Goal: Task Accomplishment & Management: Manage account settings

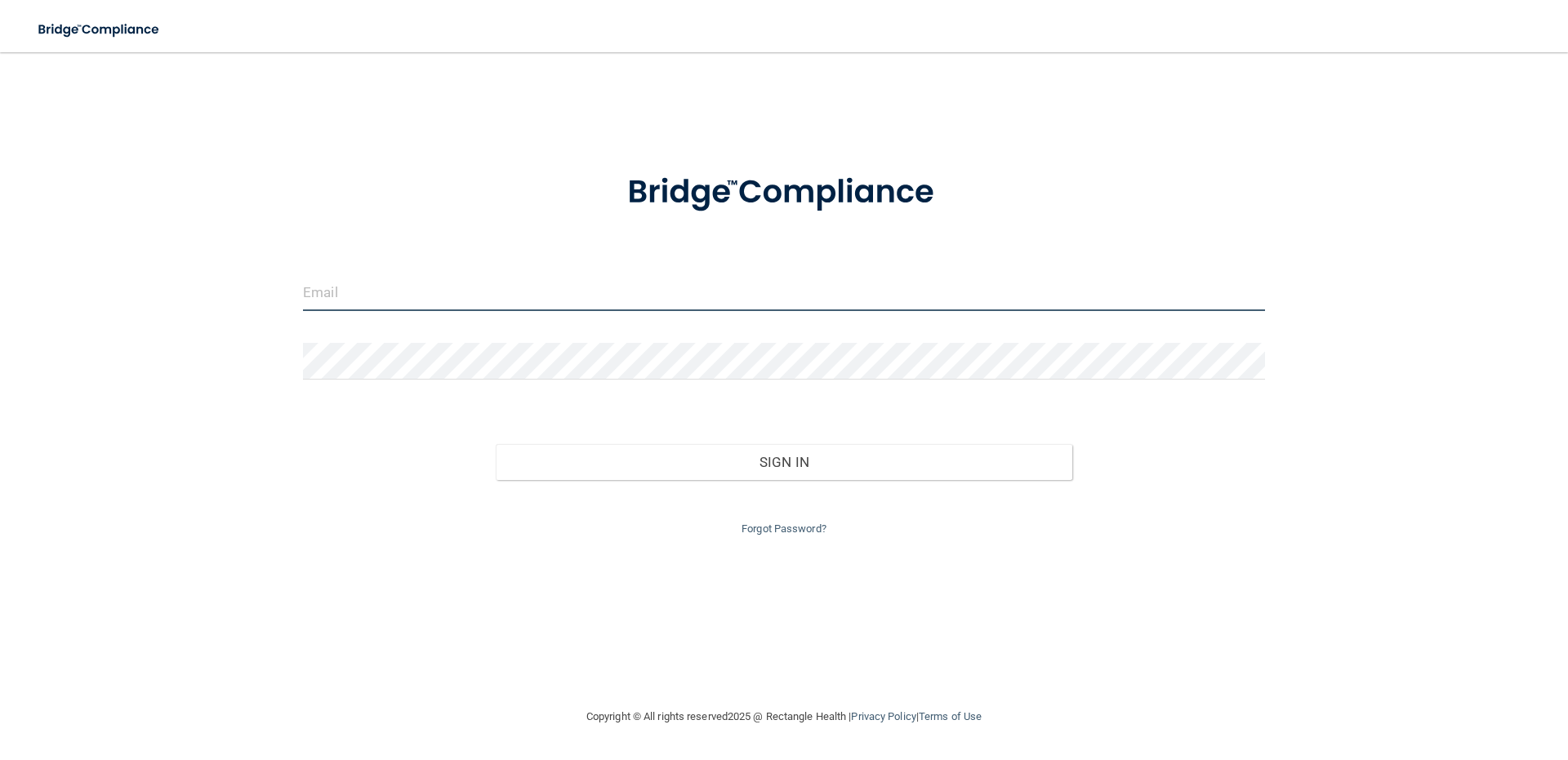
type input "[EMAIL_ADDRESS][DOMAIN_NAME]"
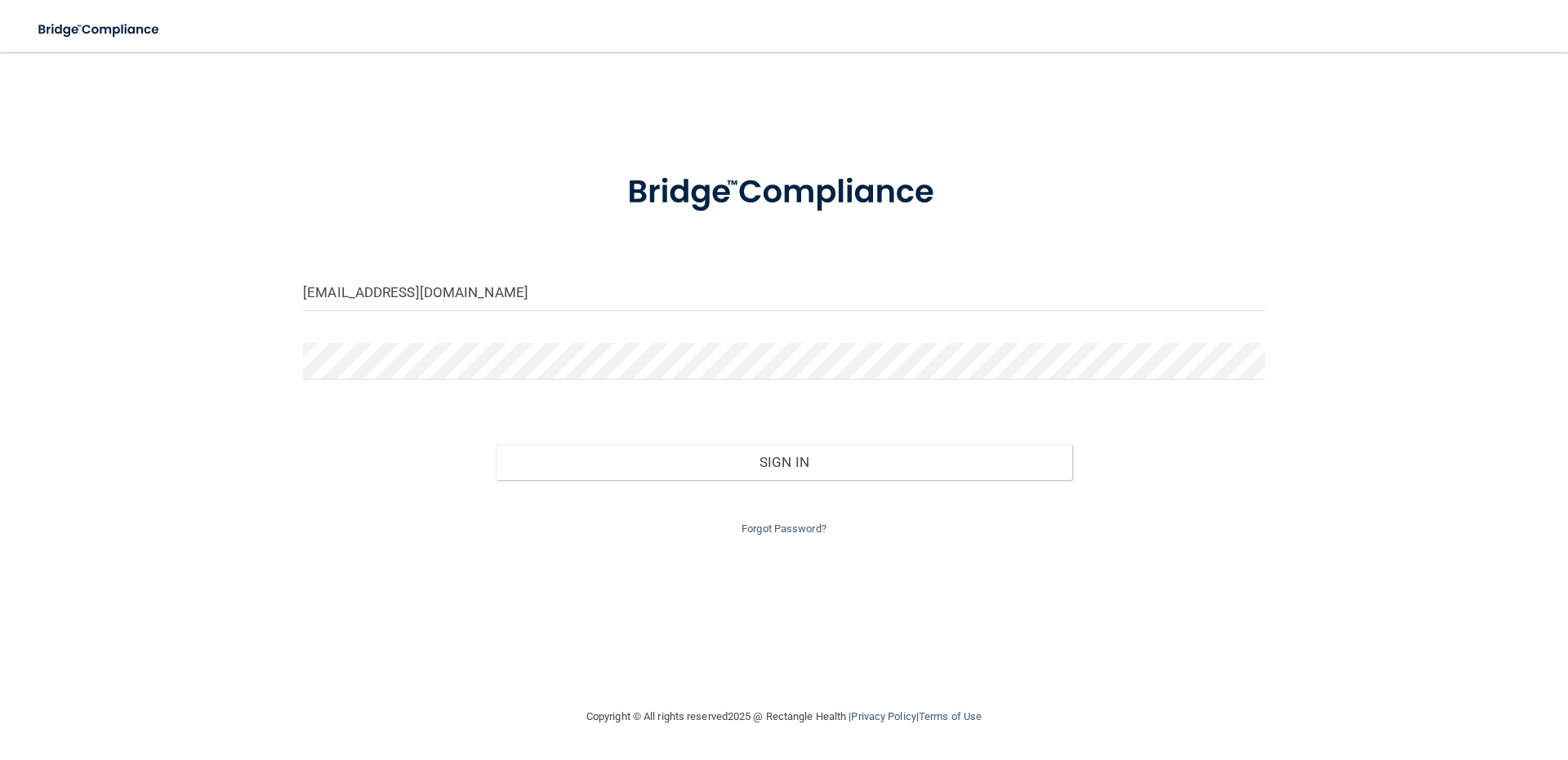
click at [407, 633] on div "[EMAIL_ADDRESS][DOMAIN_NAME] Invalid email/password. You don't have permission …" at bounding box center [784, 380] width 1503 height 623
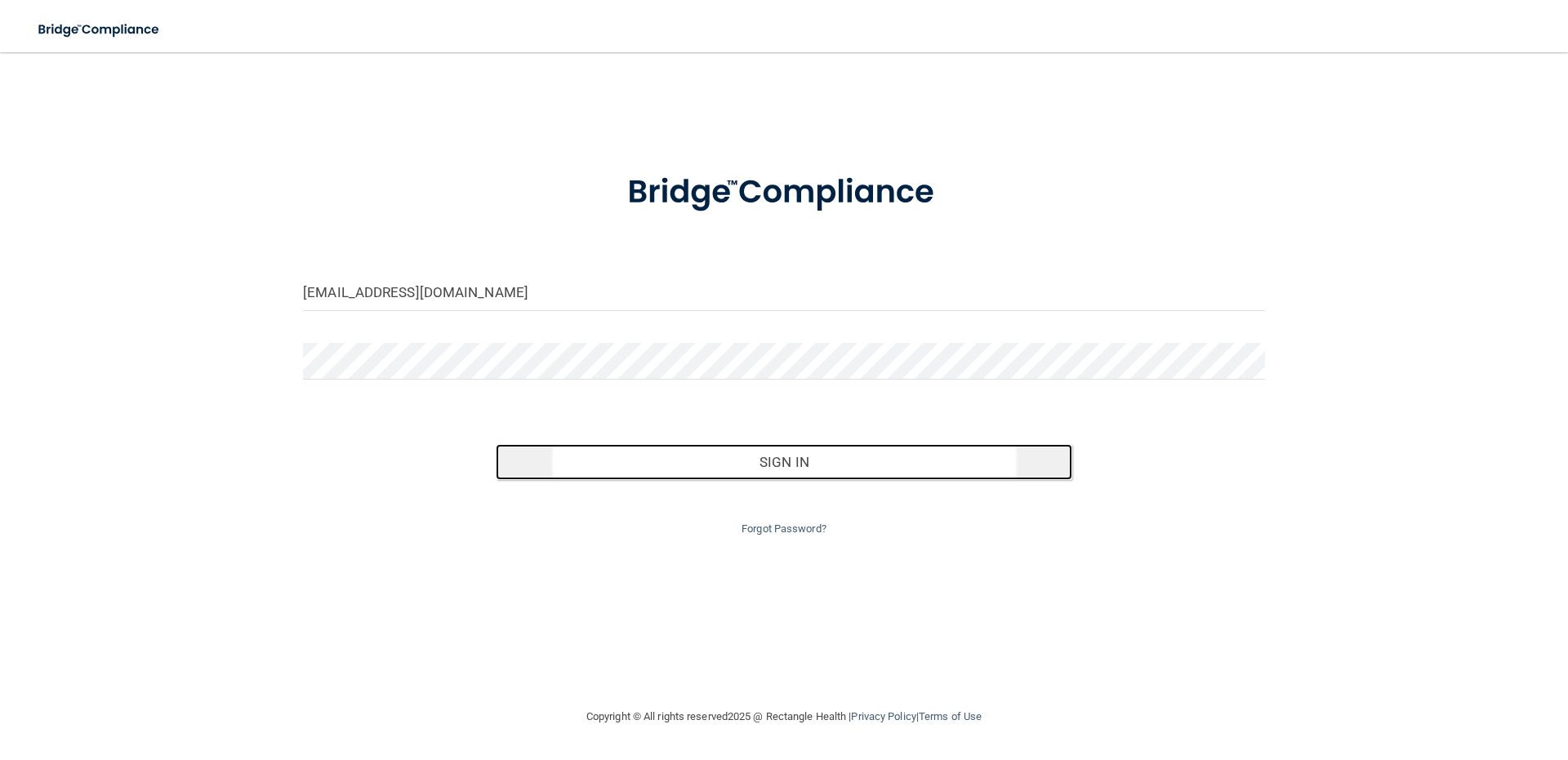
click at [636, 471] on button "Sign In" at bounding box center [784, 462] width 577 height 36
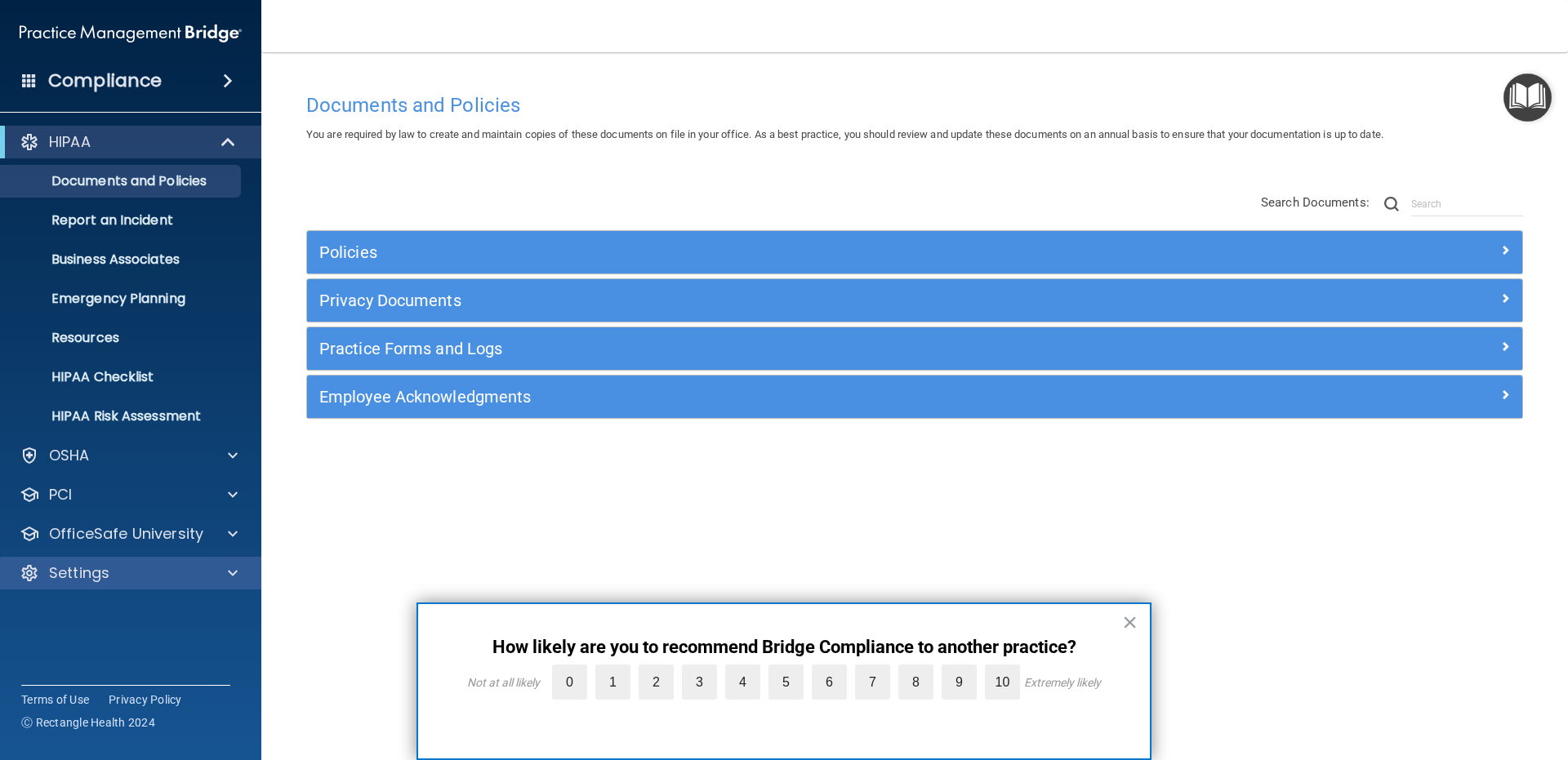
click at [125, 561] on div "Settings" at bounding box center [131, 573] width 262 height 33
click at [210, 573] on div at bounding box center [230, 573] width 41 height 20
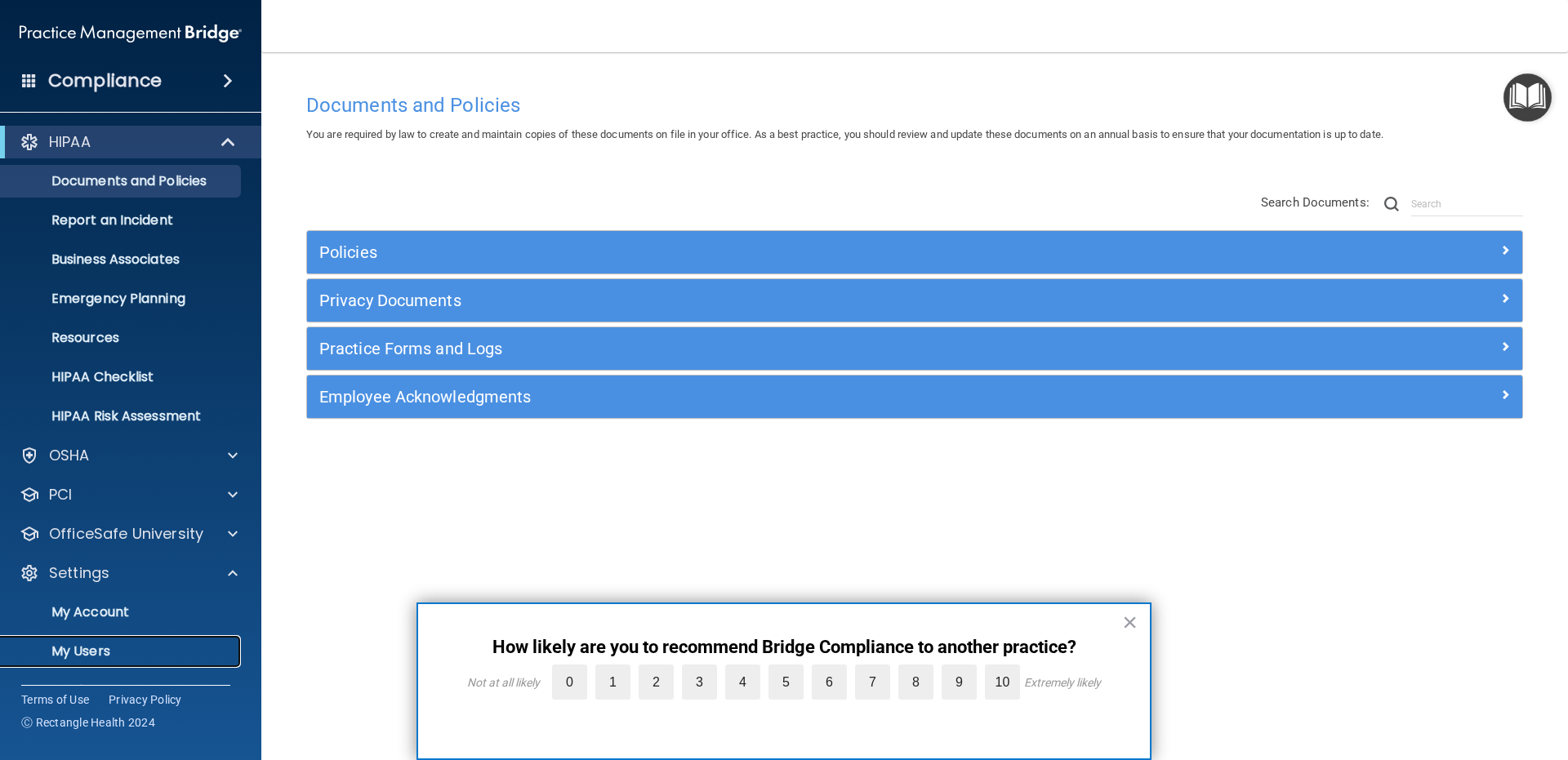
click at [109, 643] on p "My Users" at bounding box center [122, 651] width 223 height 16
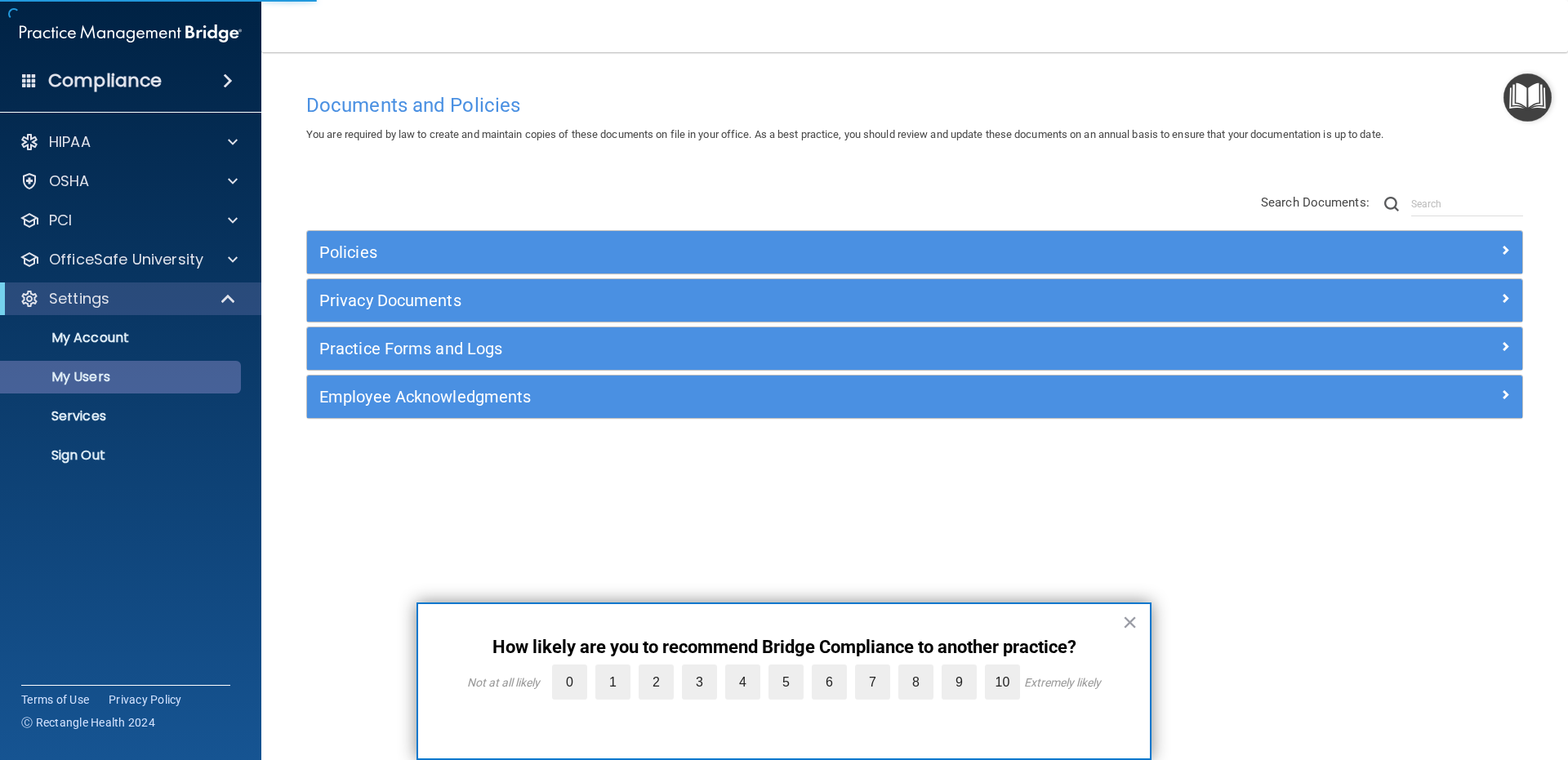
select select "20"
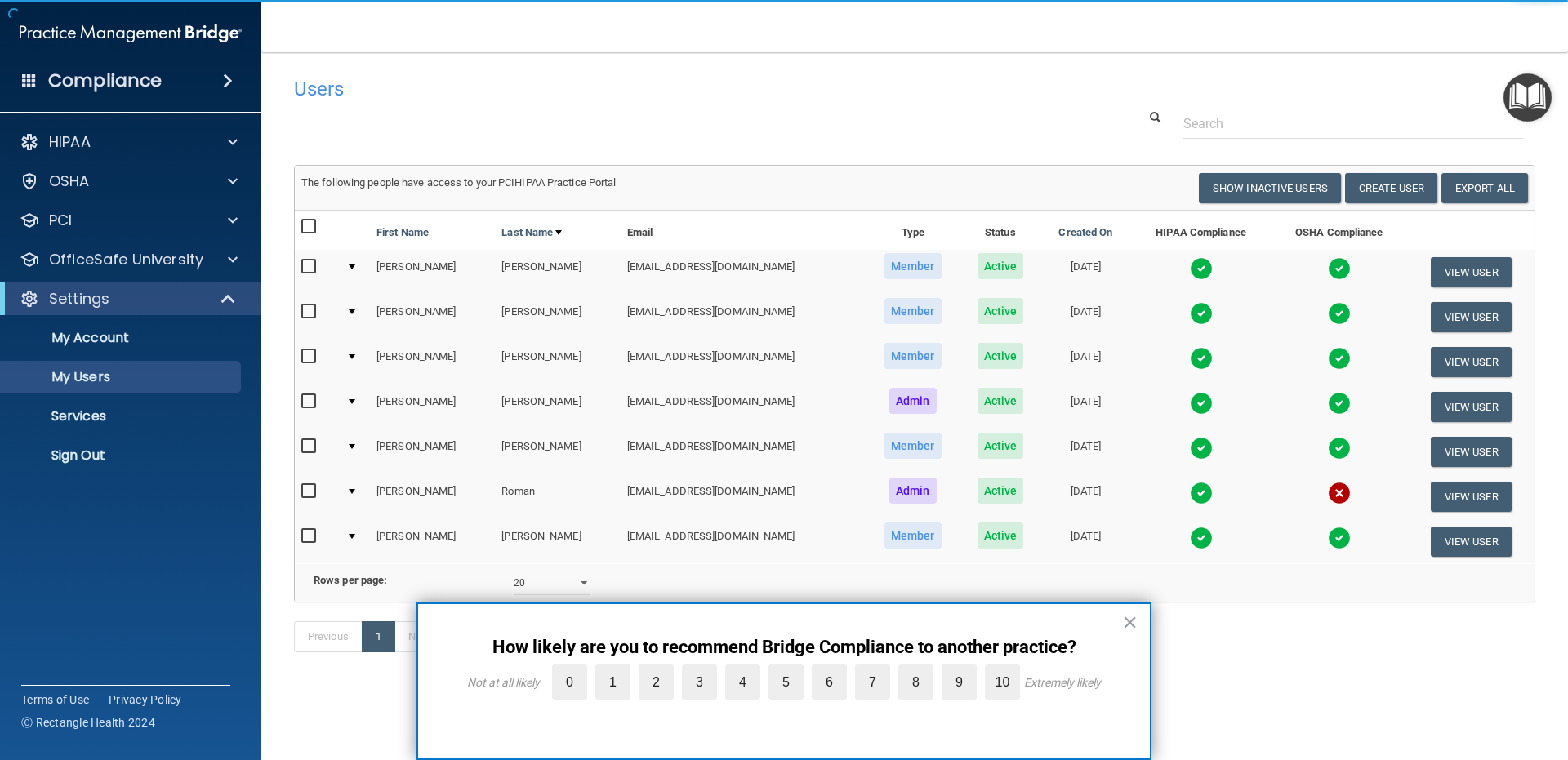
scroll to position [10, 0]
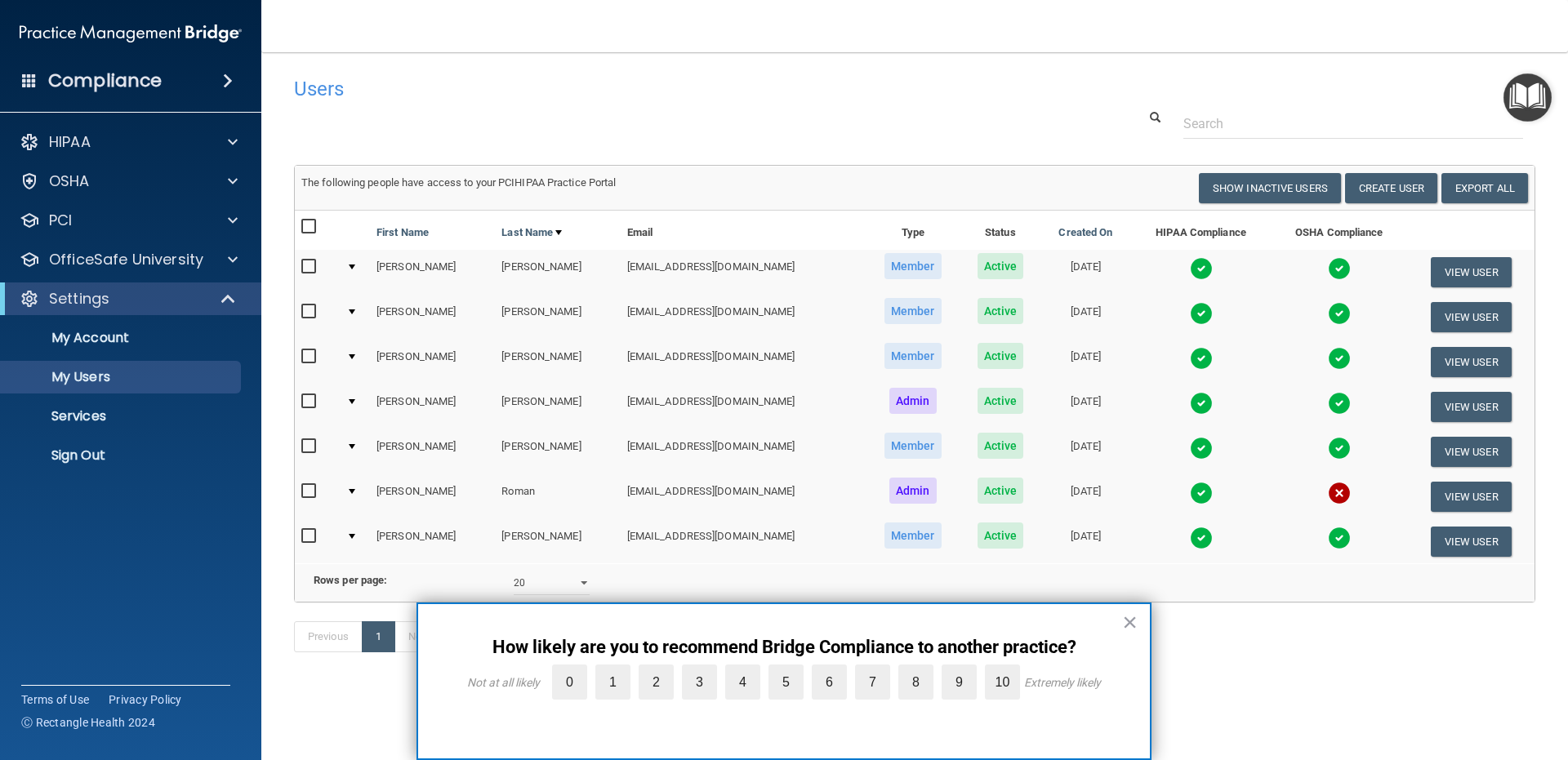
click at [313, 441] on input "checkbox" at bounding box center [311, 447] width 19 height 13
checkbox input "true"
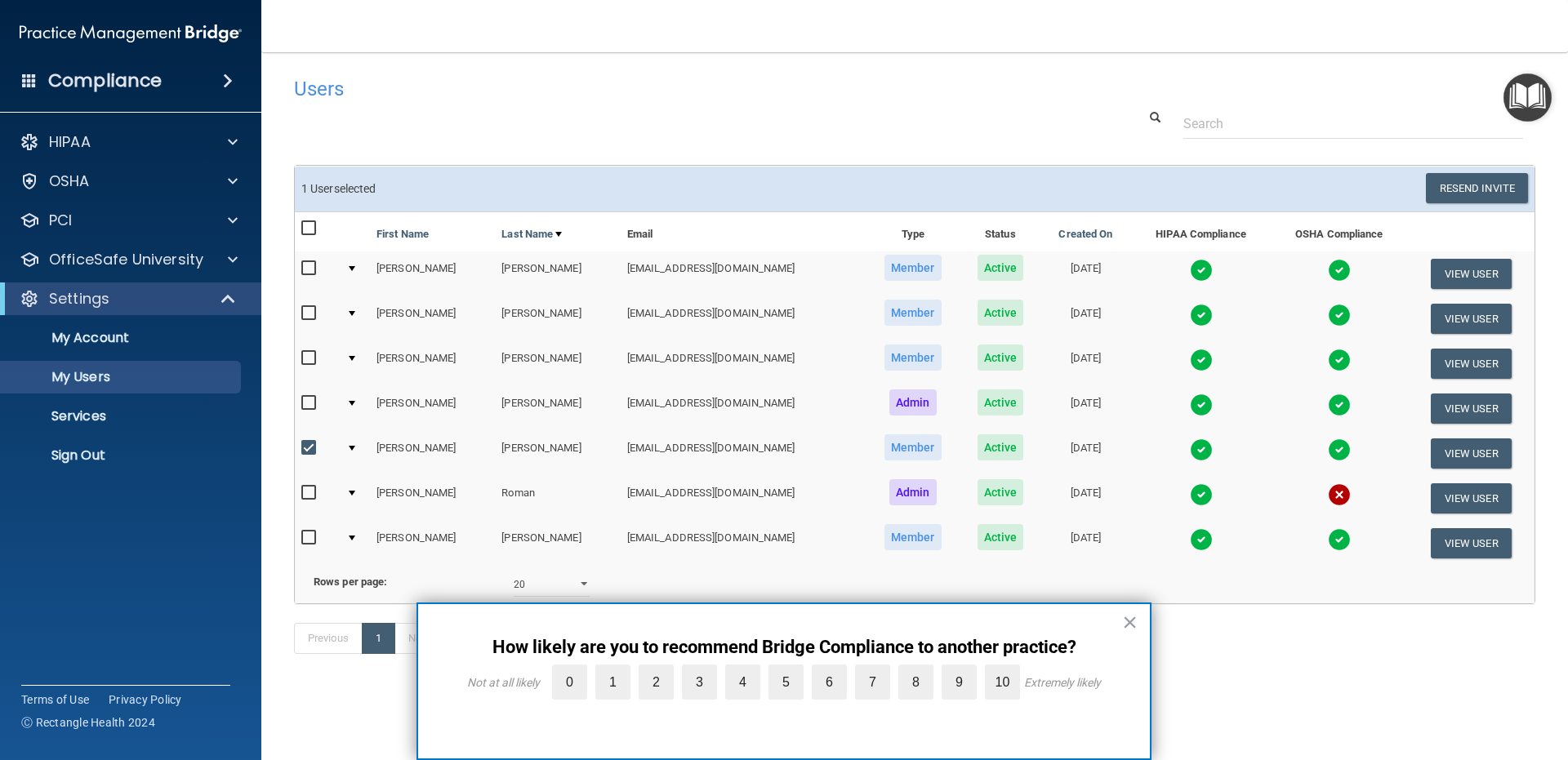
scroll to position [12, 0]
click at [1124, 623] on button "×" at bounding box center [1129, 622] width 15 height 26
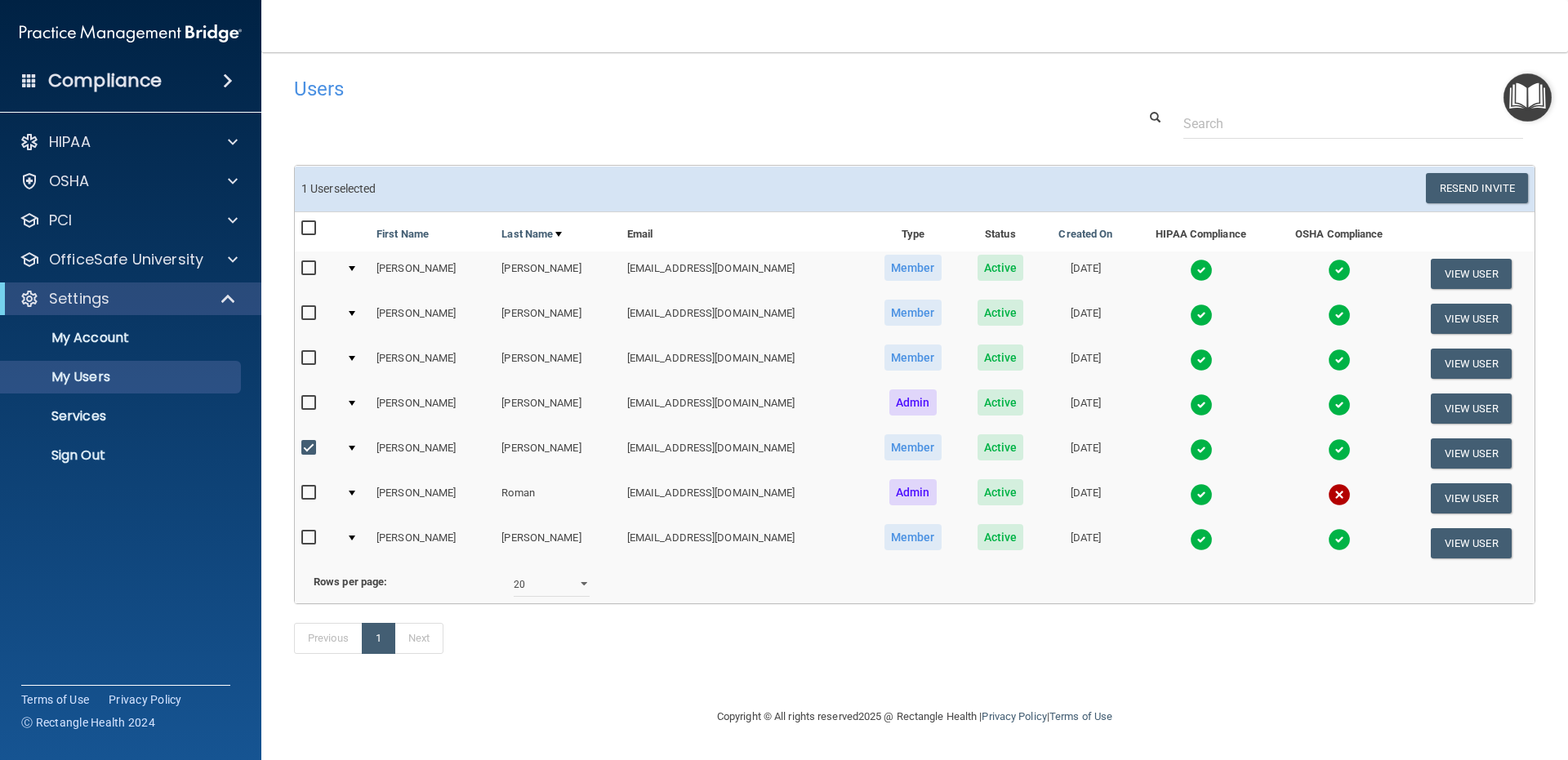
scroll to position [0, 0]
click at [1431, 451] on button "View User" at bounding box center [1471, 453] width 81 height 30
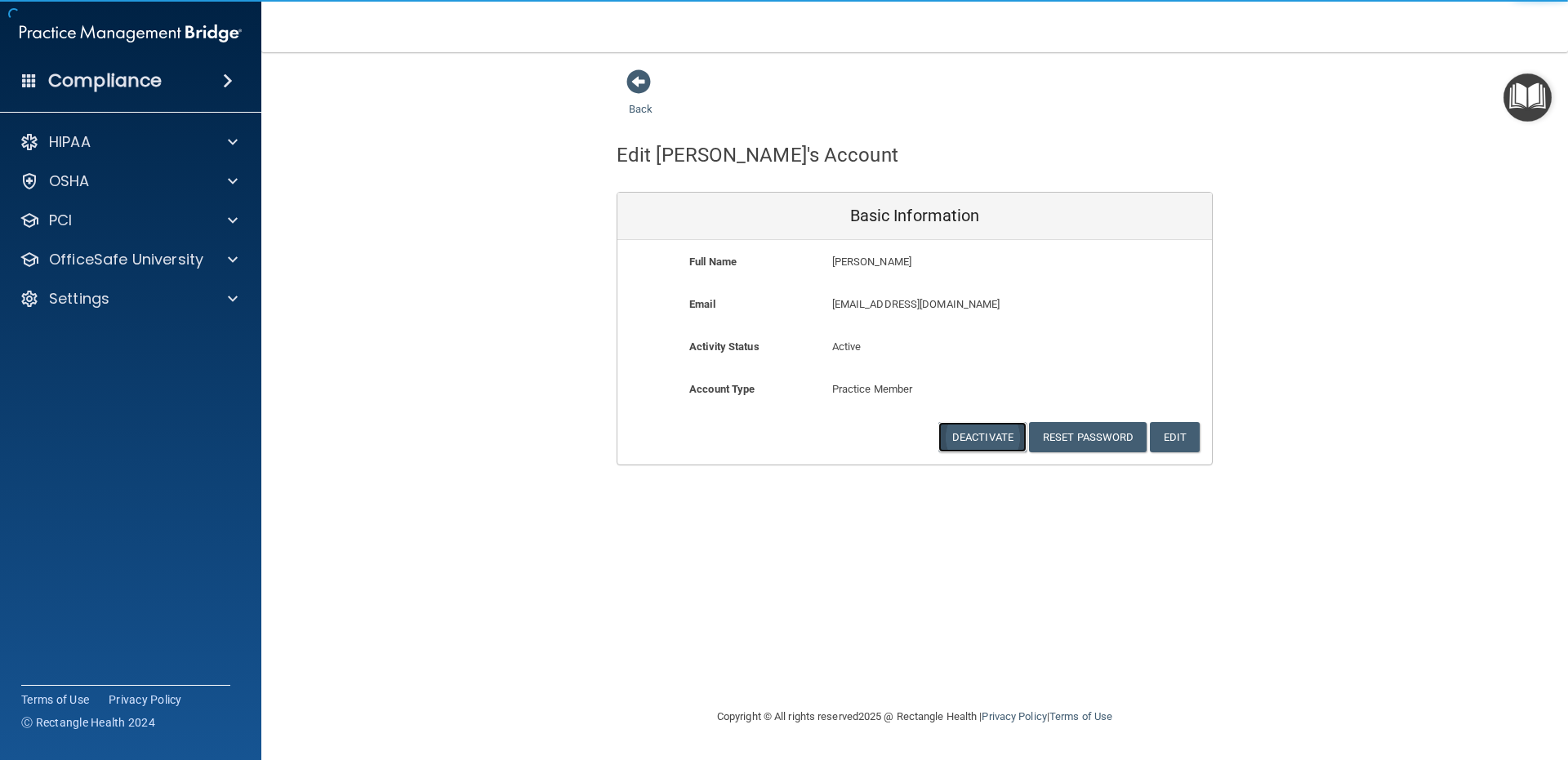
click at [951, 452] on button "Deactivate" at bounding box center [982, 437] width 88 height 30
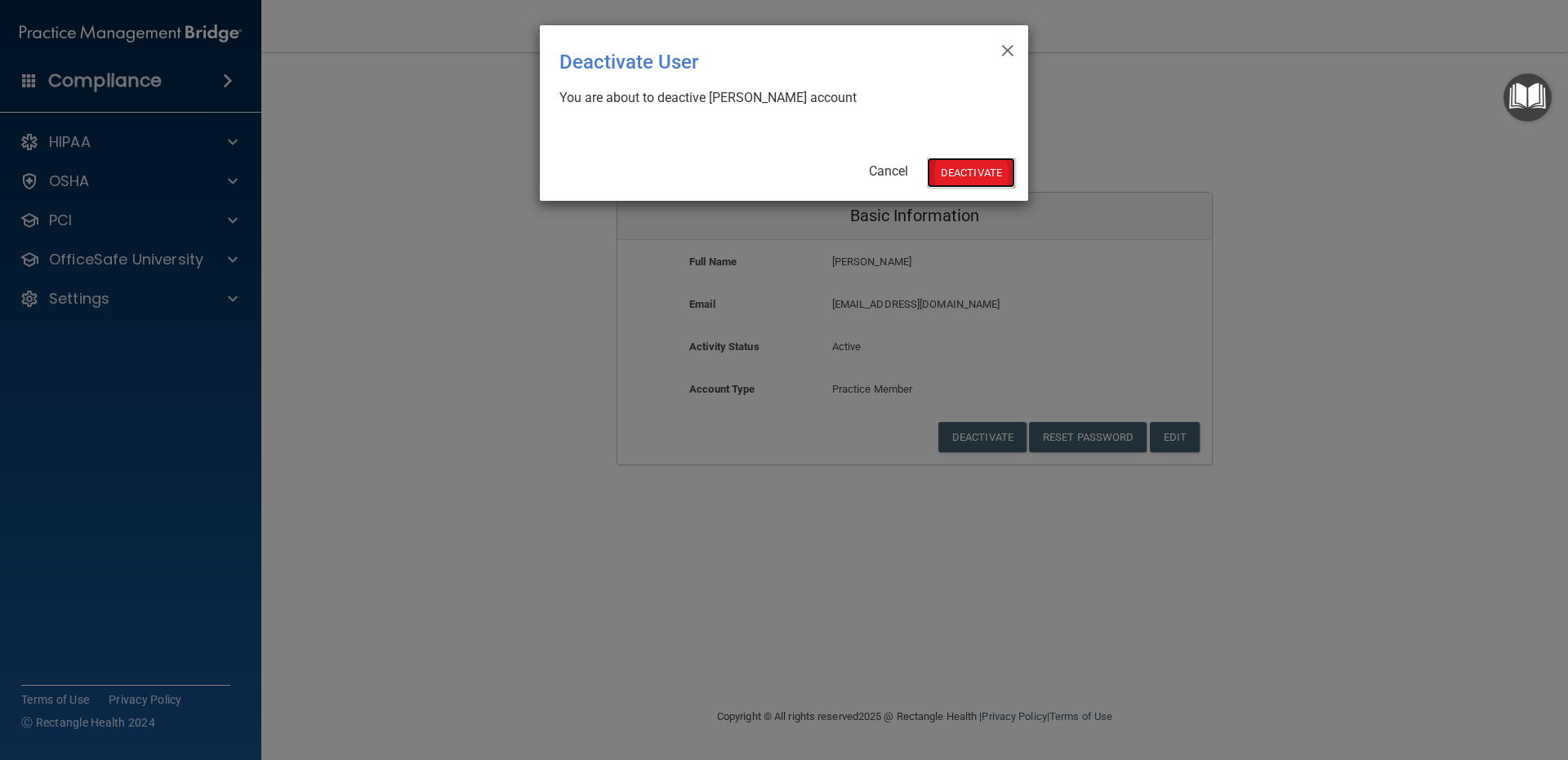
click at [968, 163] on button "Deactivate" at bounding box center [970, 173] width 88 height 30
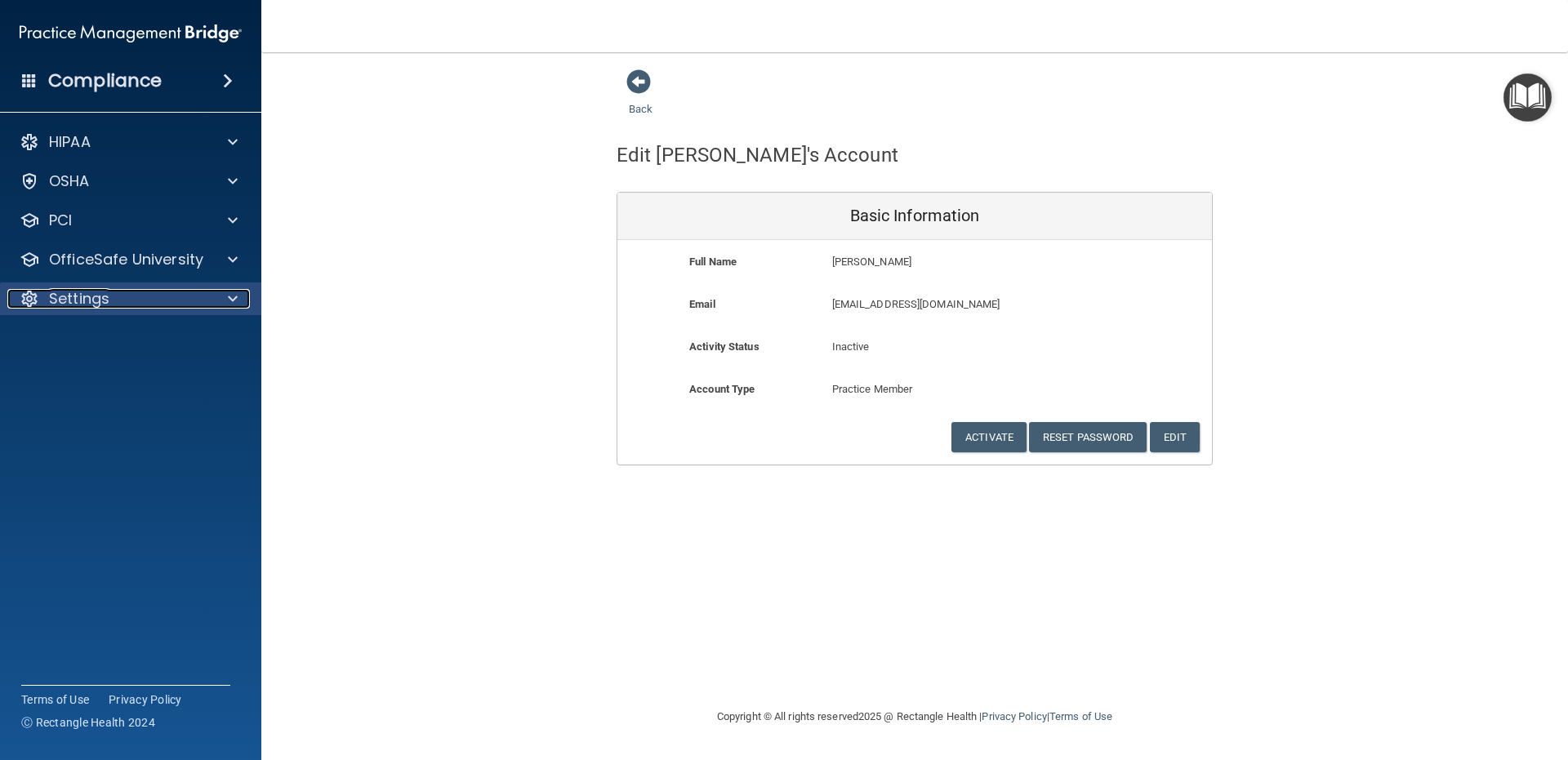
click at [75, 298] on p "Settings" at bounding box center [79, 299] width 60 height 20
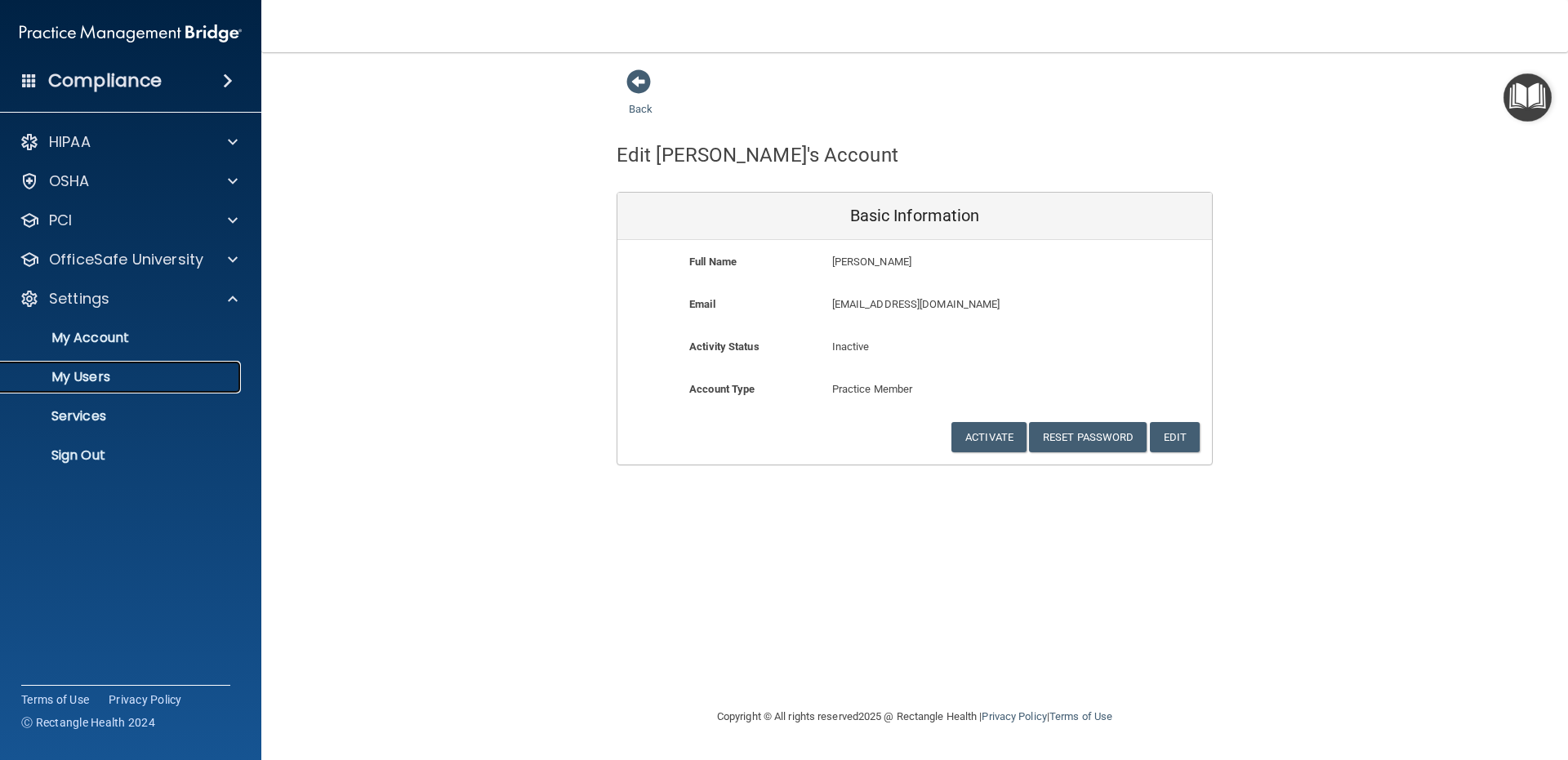
click at [85, 386] on p "My Users" at bounding box center [122, 377] width 223 height 16
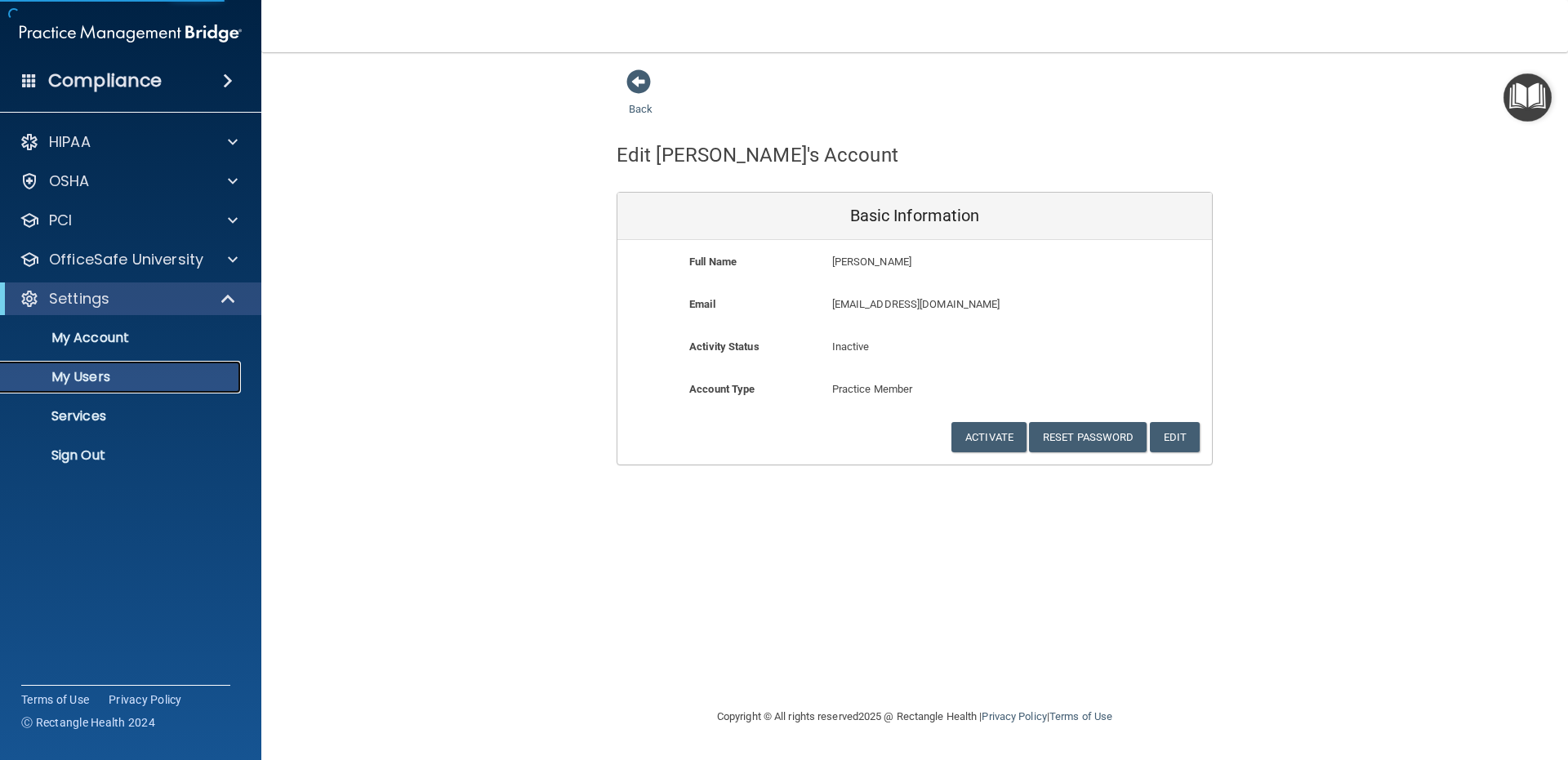
select select "20"
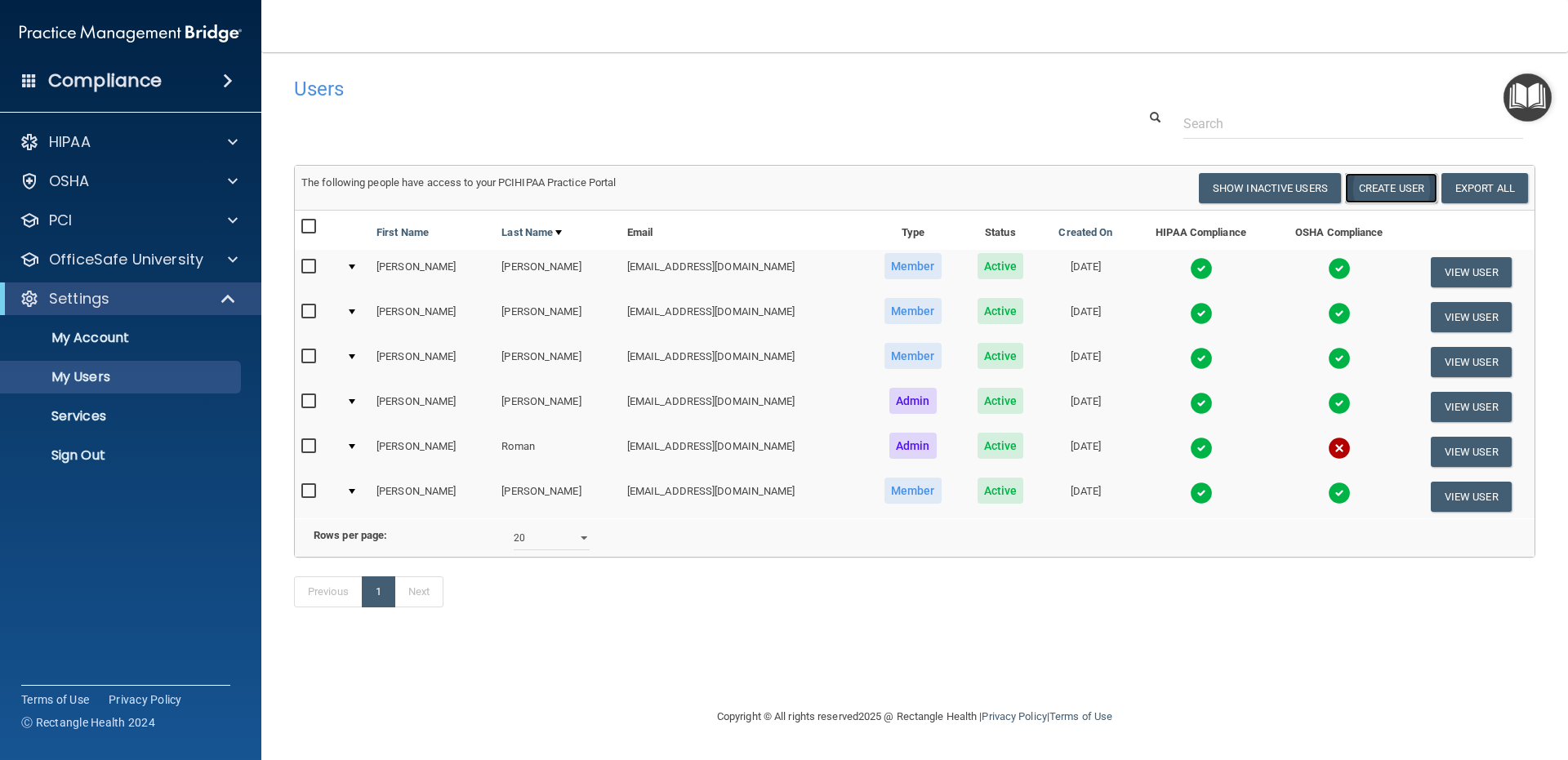
click at [1388, 191] on button "Create User" at bounding box center [1390, 188] width 92 height 30
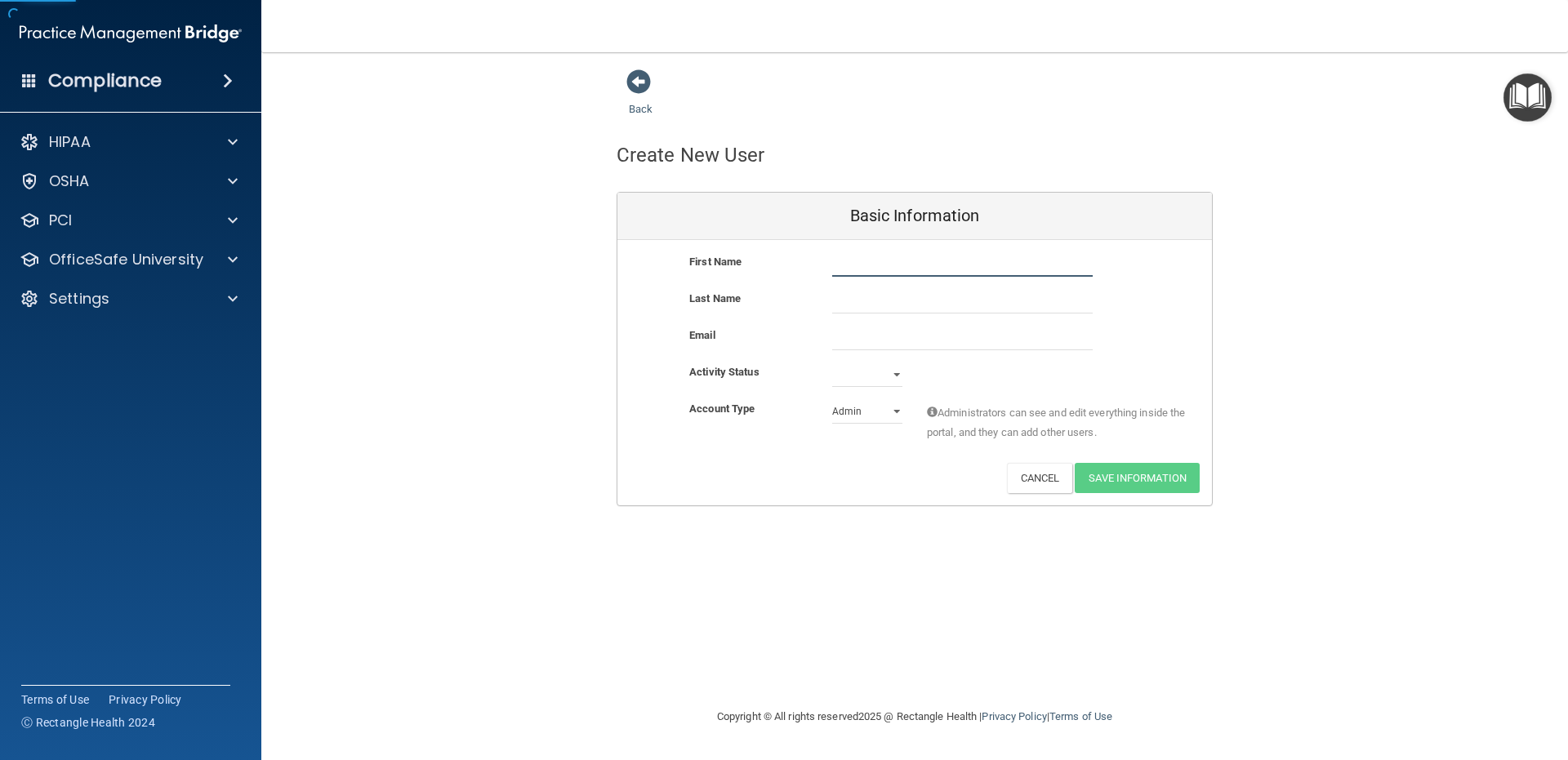
click at [927, 265] on input "text" at bounding box center [962, 264] width 260 height 25
drag, startPoint x: 872, startPoint y: 264, endPoint x: 913, endPoint y: 263, distance: 41.0
click at [913, 263] on input "[PERSON_NAME]" at bounding box center [962, 264] width 260 height 25
type input "Aglahen"
click at [906, 292] on input "text" at bounding box center [962, 301] width 260 height 25
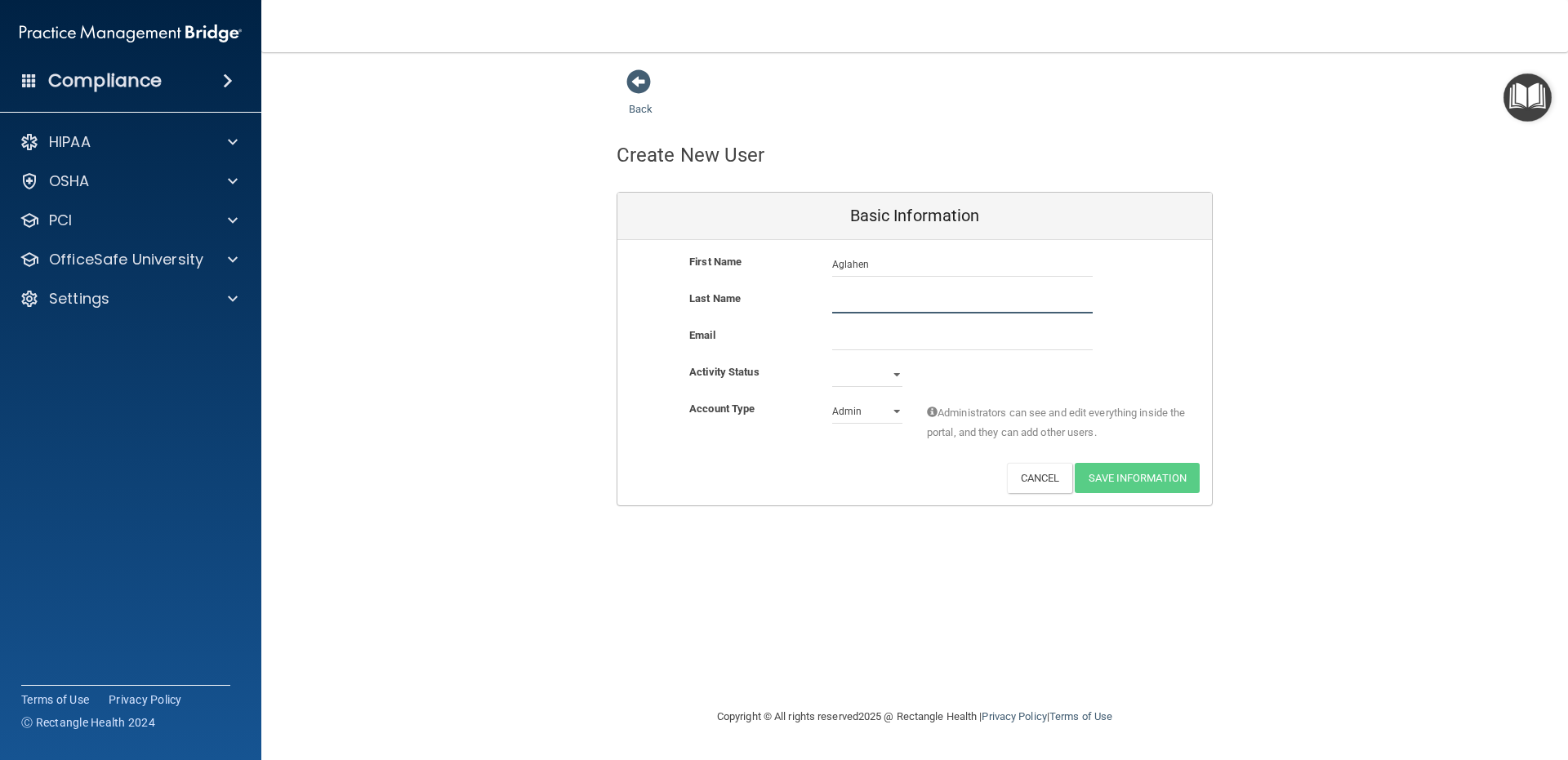
paste input "[PERSON_NAME]"
type input "[PERSON_NAME]"
click at [891, 258] on input "Aglahen" at bounding box center [962, 264] width 260 height 25
type input "Aglahen"
paste input "[EMAIL_ADDRESS][DOMAIN_NAME]"
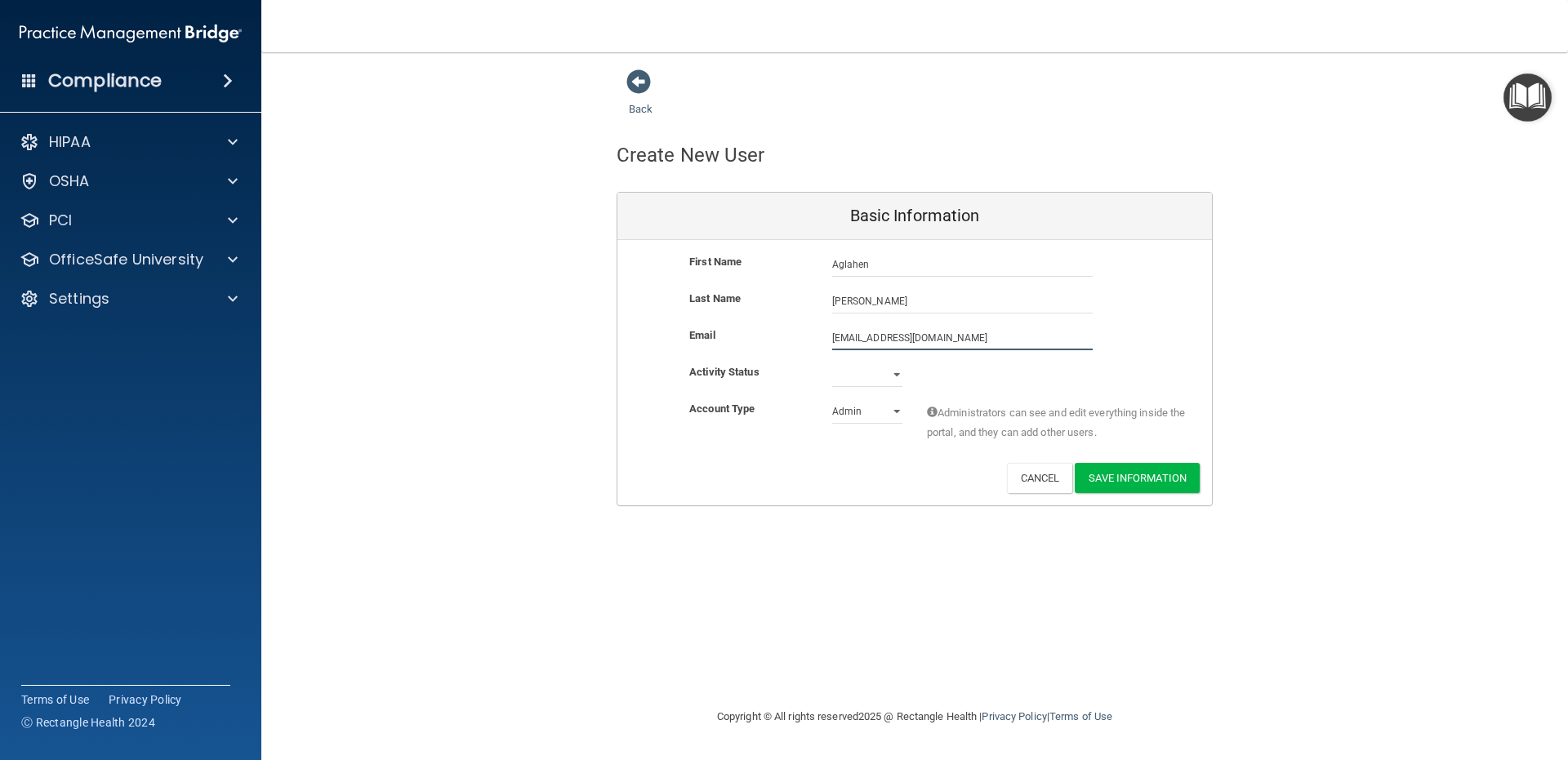
type input "[EMAIL_ADDRESS][DOMAIN_NAME]"
click at [884, 374] on select "Active Inactive" at bounding box center [867, 374] width 70 height 25
select select "active"
click at [832, 362] on select "Active Inactive" at bounding box center [867, 374] width 70 height 25
click at [870, 418] on select "Admin Member" at bounding box center [867, 411] width 70 height 25
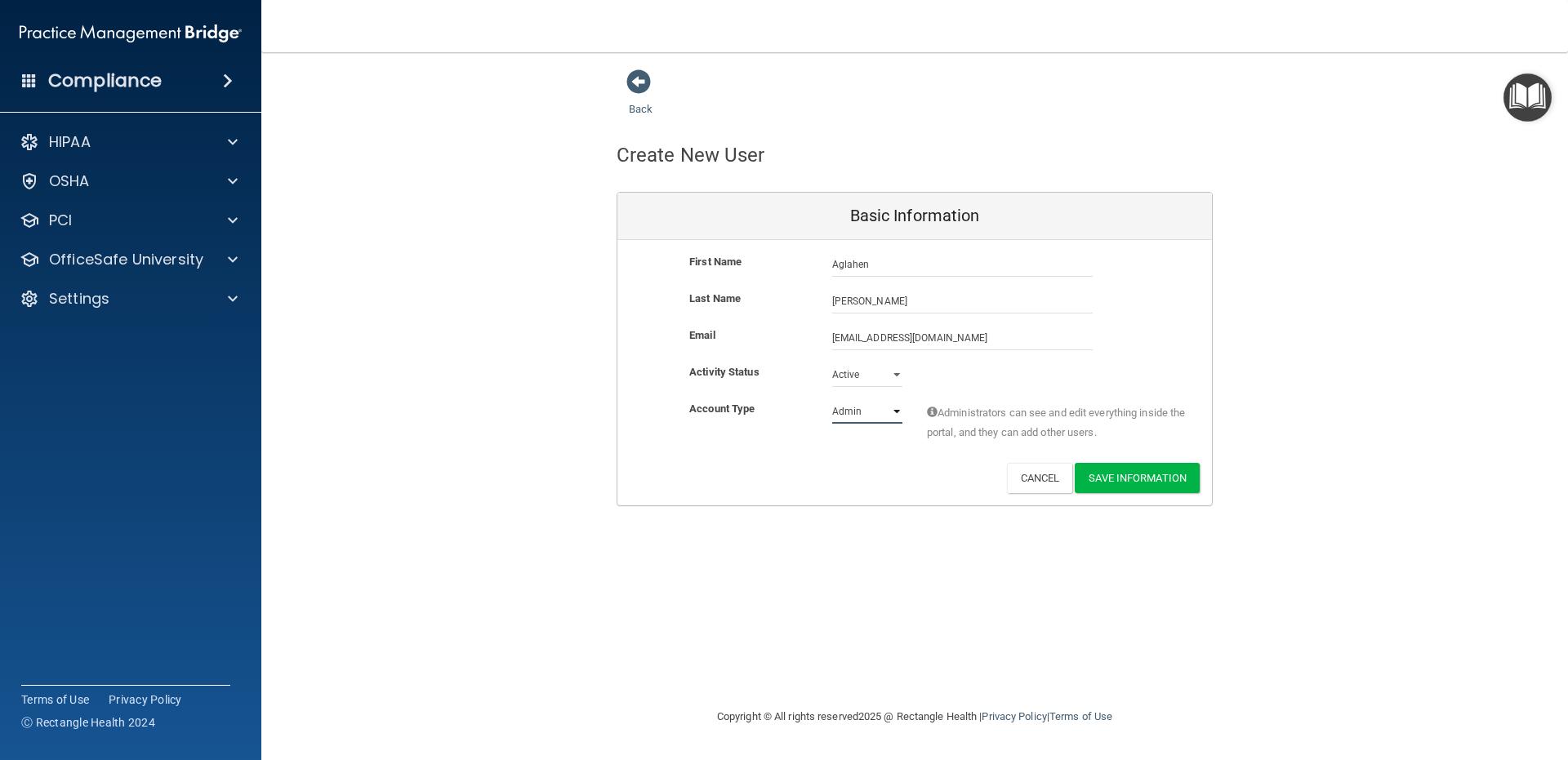
select select "practice_member"
click at [832, 399] on select "Admin Member" at bounding box center [867, 411] width 70 height 25
click at [1156, 473] on button "Save Information" at bounding box center [1136, 477] width 125 height 30
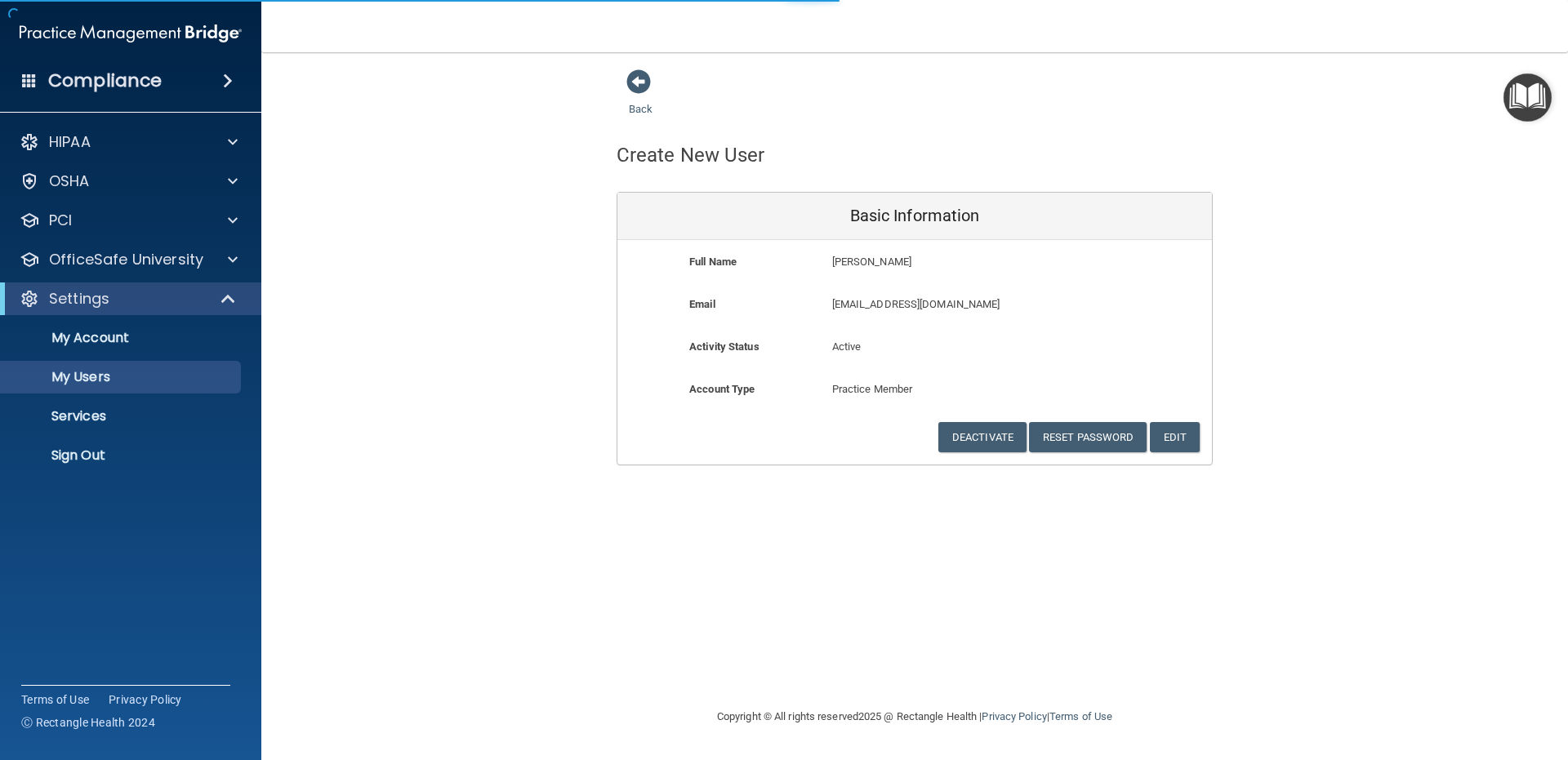
select select "20"
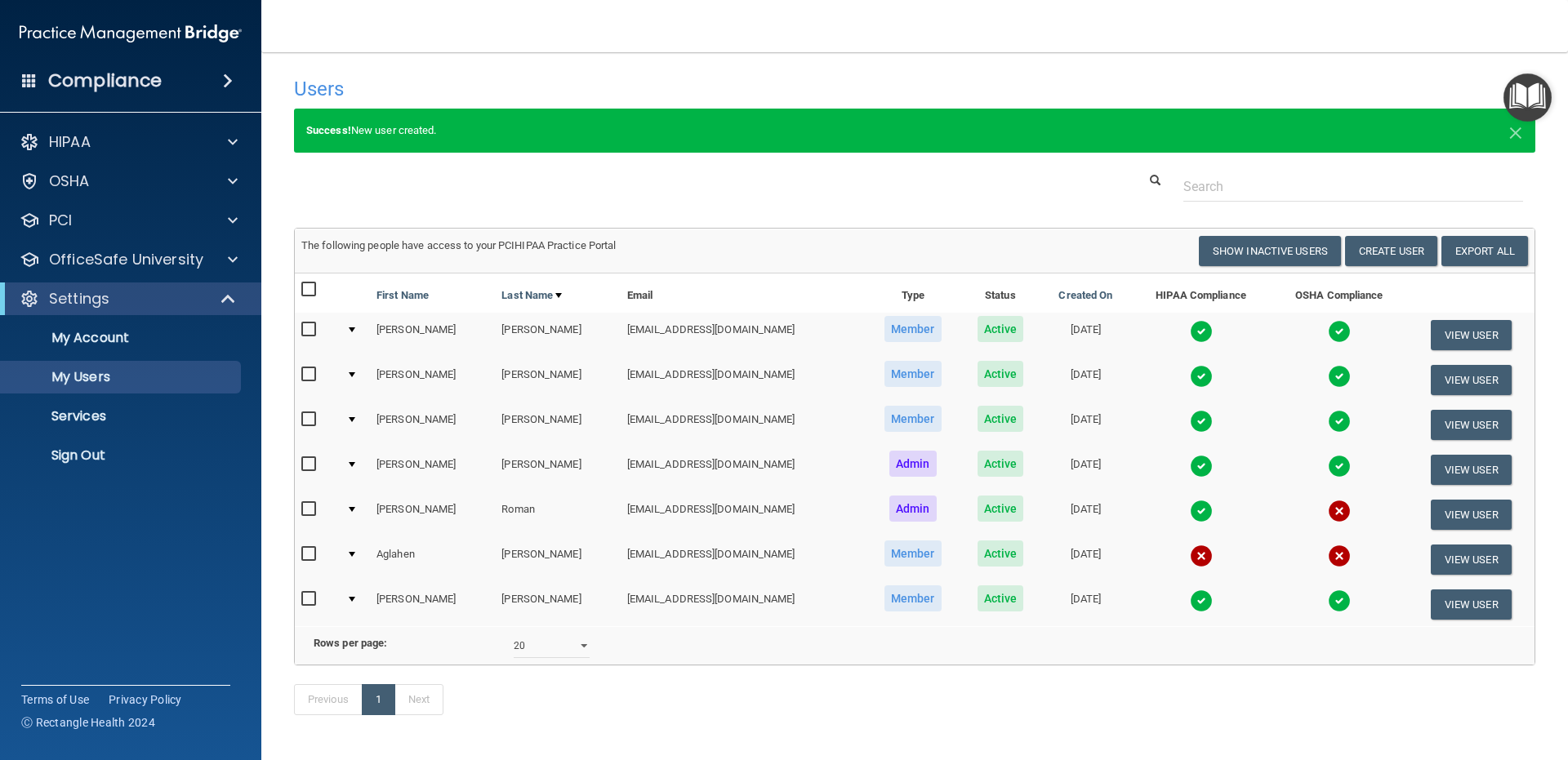
scroll to position [74, 0]
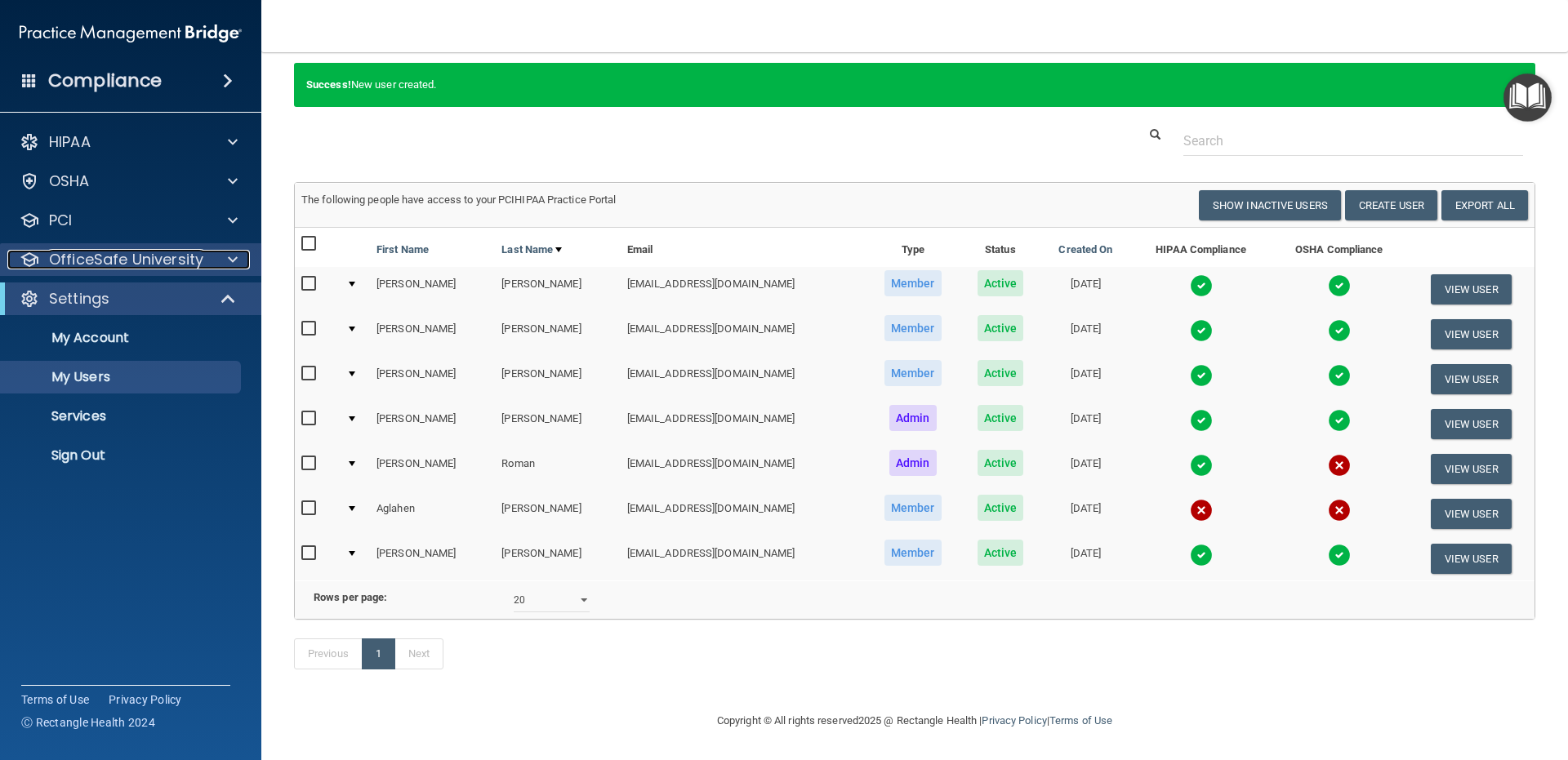
click at [157, 255] on p "OfficeSafe University" at bounding box center [126, 259] width 155 height 20
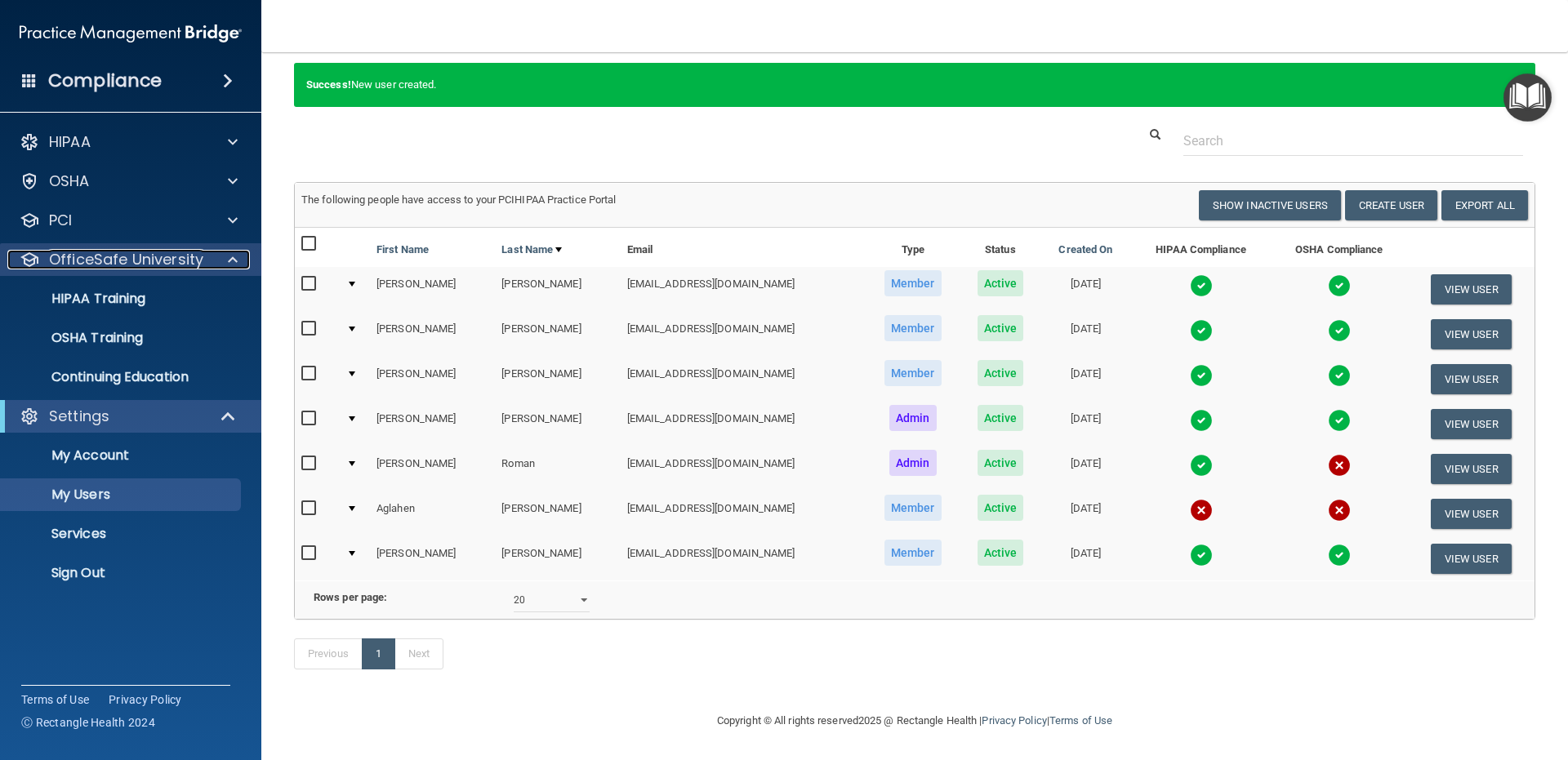
click at [157, 255] on p "OfficeSafe University" at bounding box center [126, 259] width 155 height 20
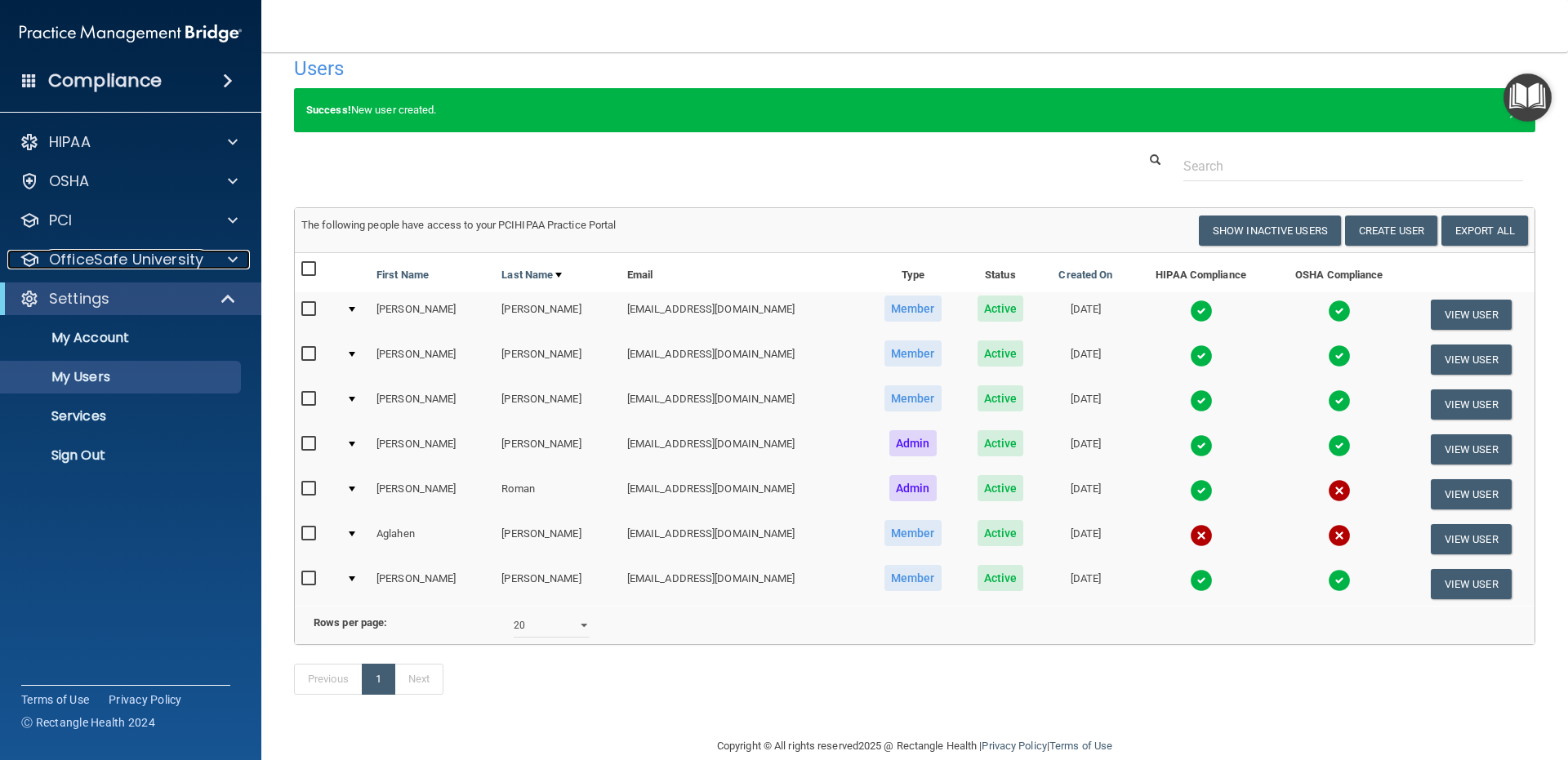
scroll to position [0, 0]
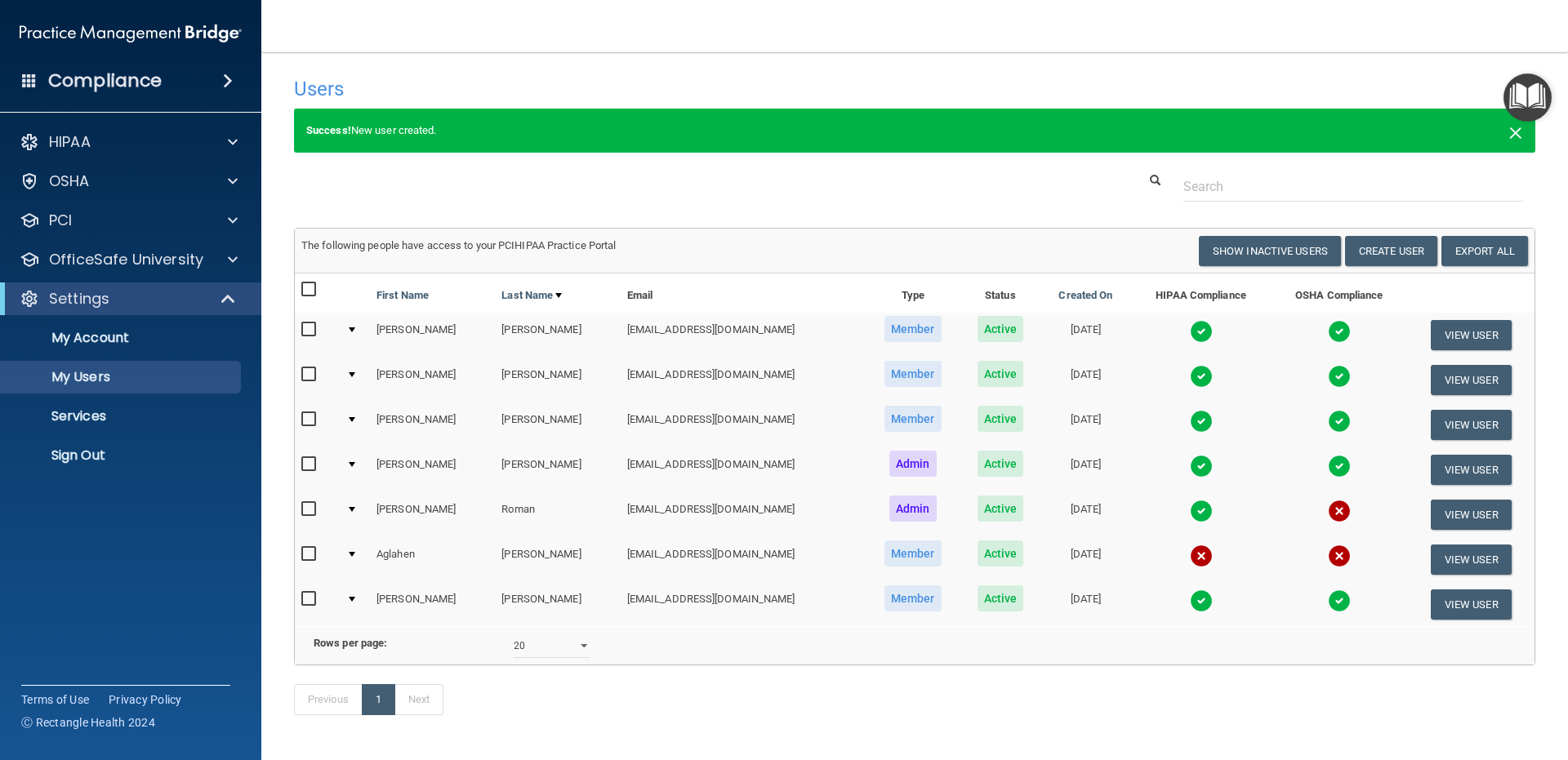
click at [1508, 125] on span "×" at bounding box center [1515, 131] width 15 height 33
select select "20"
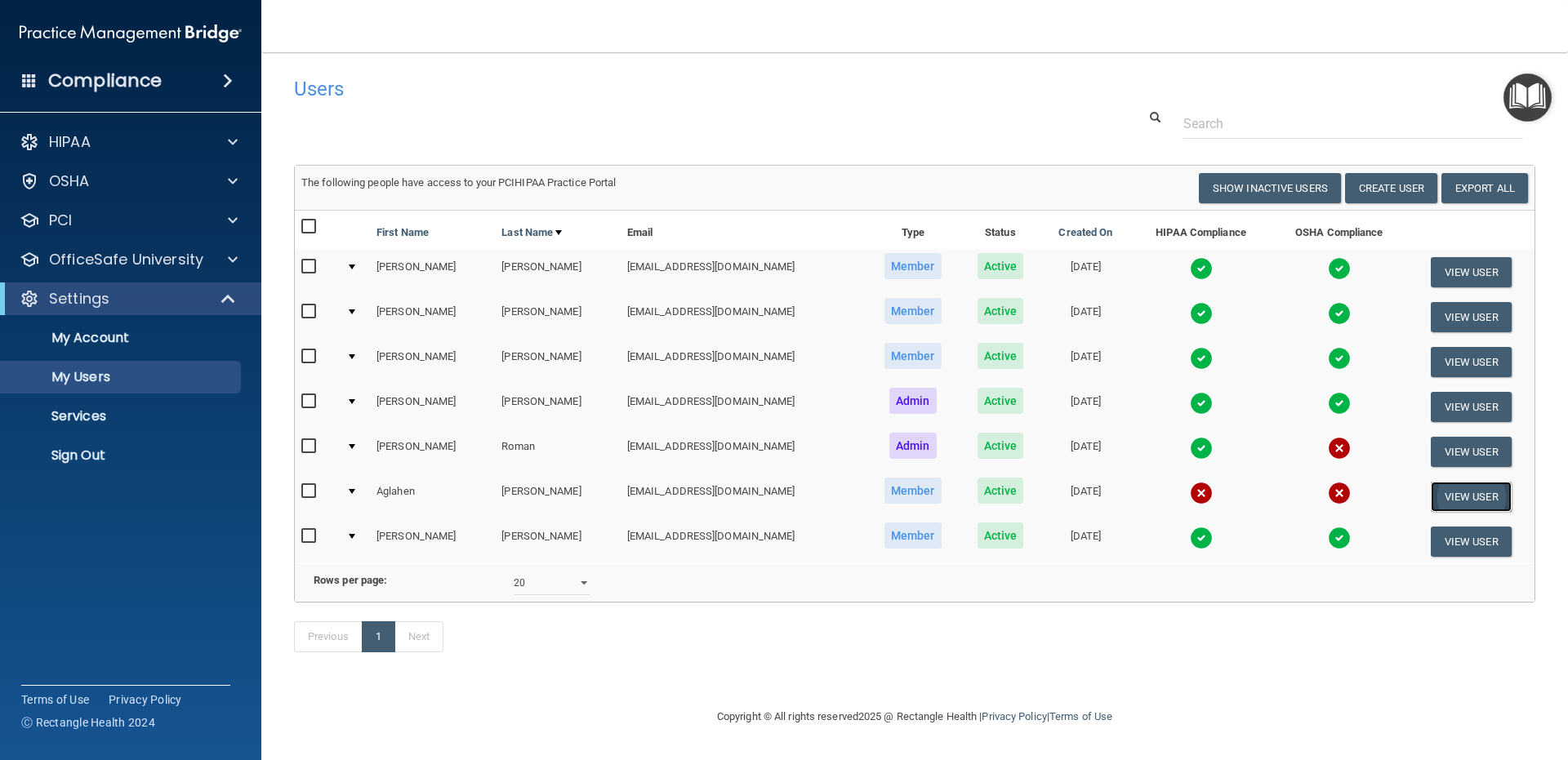
click at [1431, 496] on button "View User" at bounding box center [1471, 496] width 81 height 30
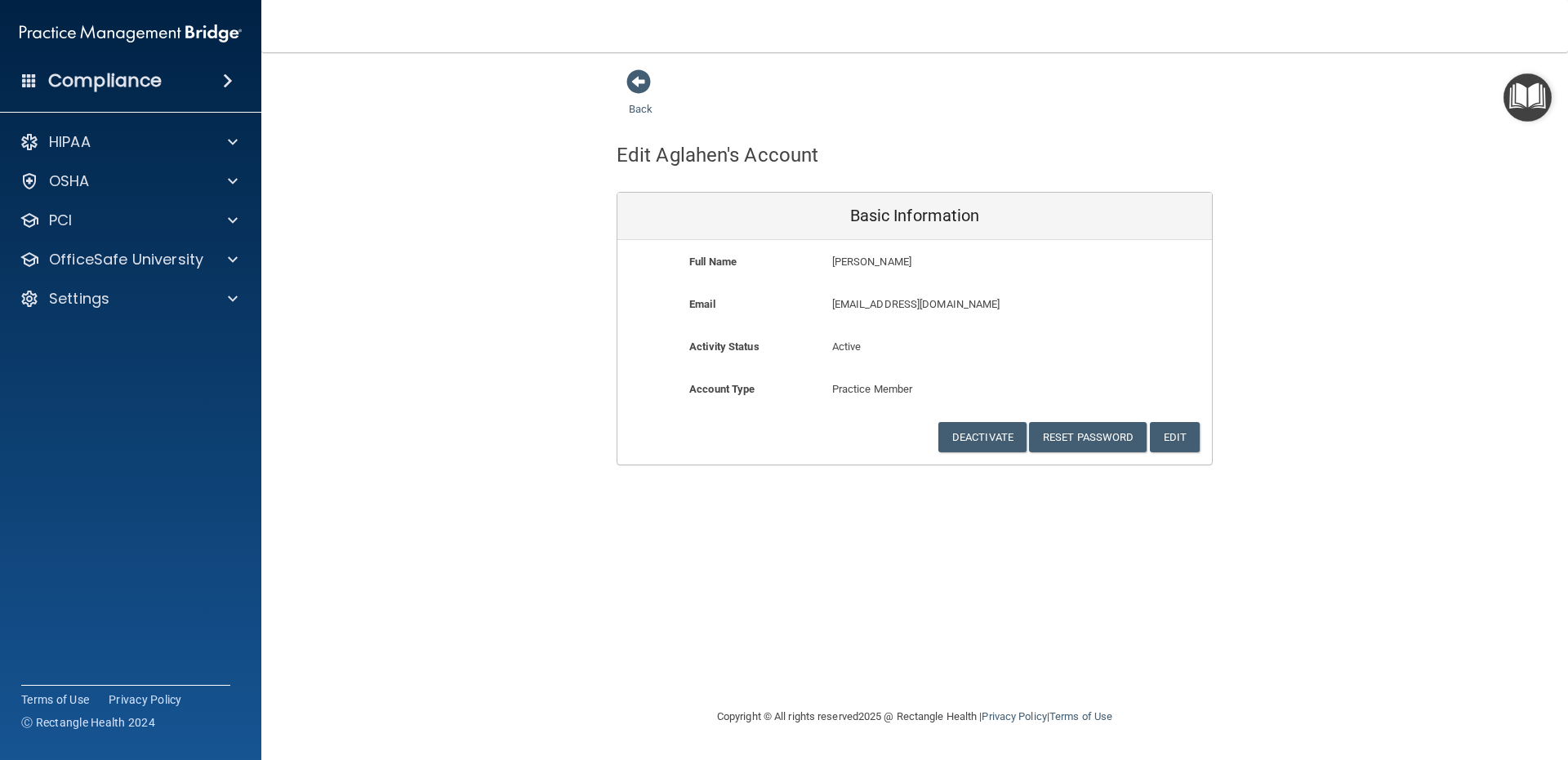
click at [75, 75] on h4 "Compliance" at bounding box center [105, 81] width 113 height 23
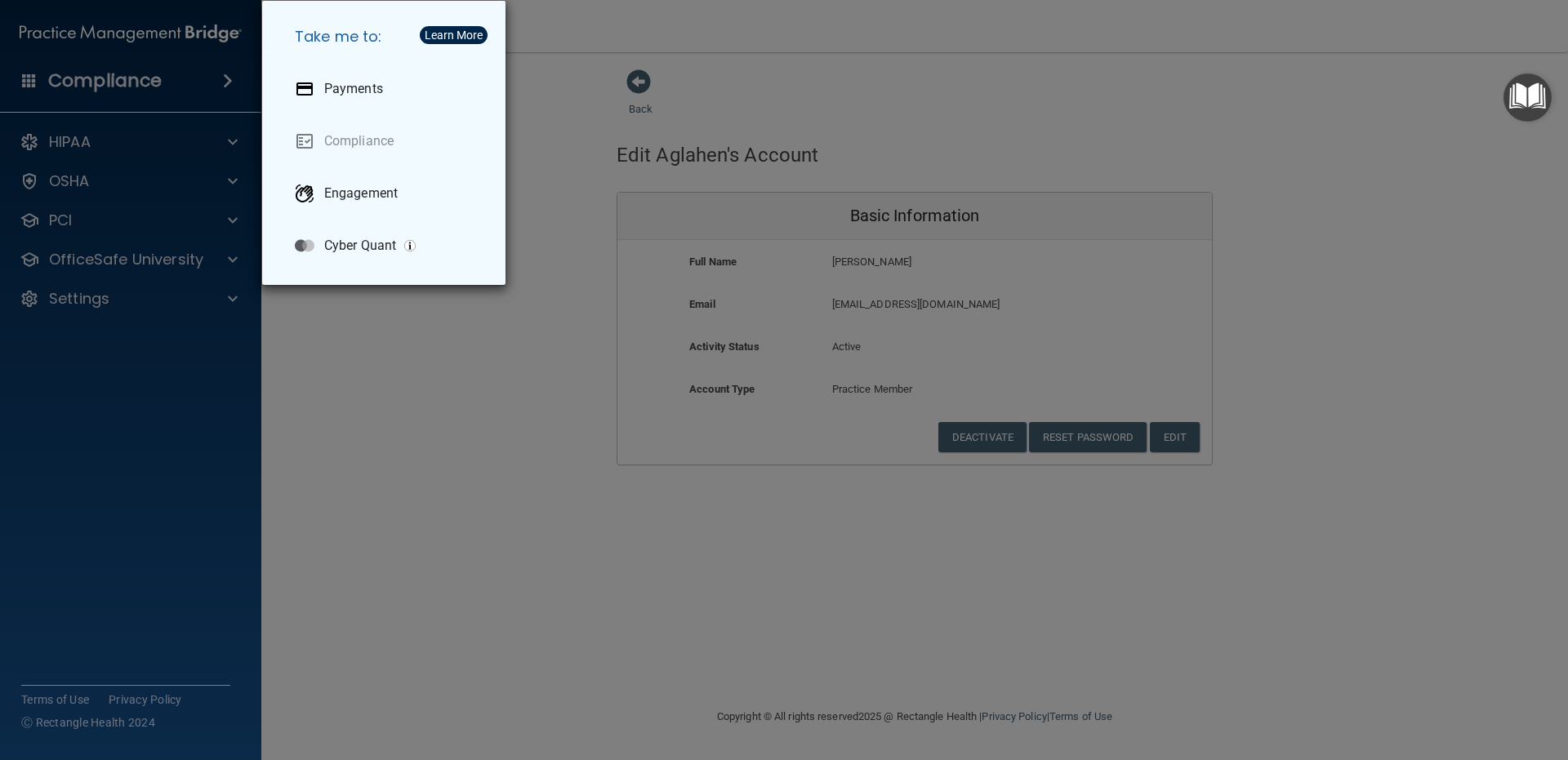
click at [456, 376] on div "Take me to: Payments Compliance Engagement Cyber Quant" at bounding box center [784, 380] width 1568 height 760
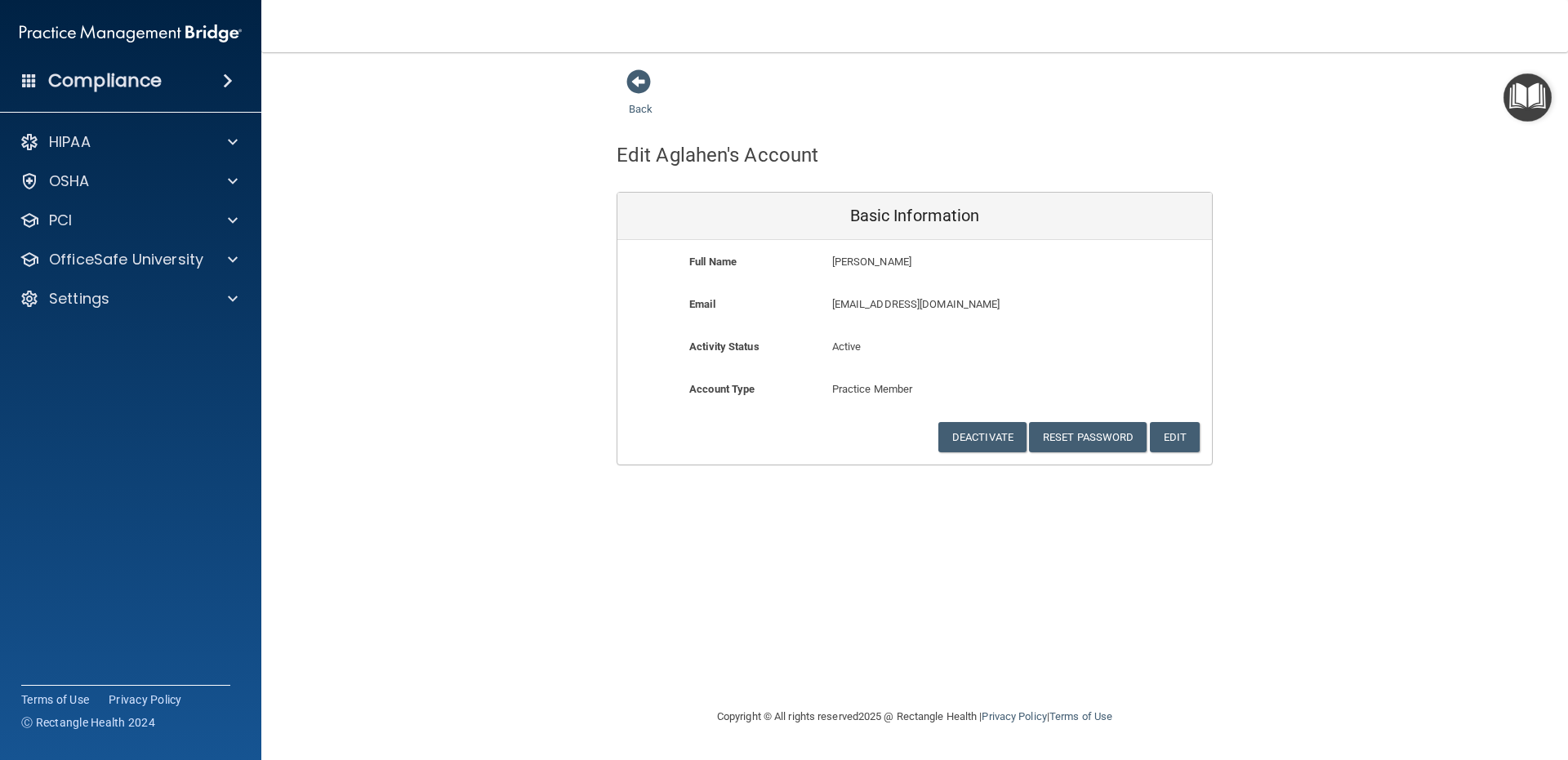
click at [100, 28] on img at bounding box center [131, 33] width 222 height 33
click at [642, 130] on div "Edit Aglahen's Account Basic Information Full Name [PERSON_NAME] Last Name [PER…" at bounding box center [915, 292] width 596 height 346
click at [645, 75] on span at bounding box center [638, 82] width 25 height 25
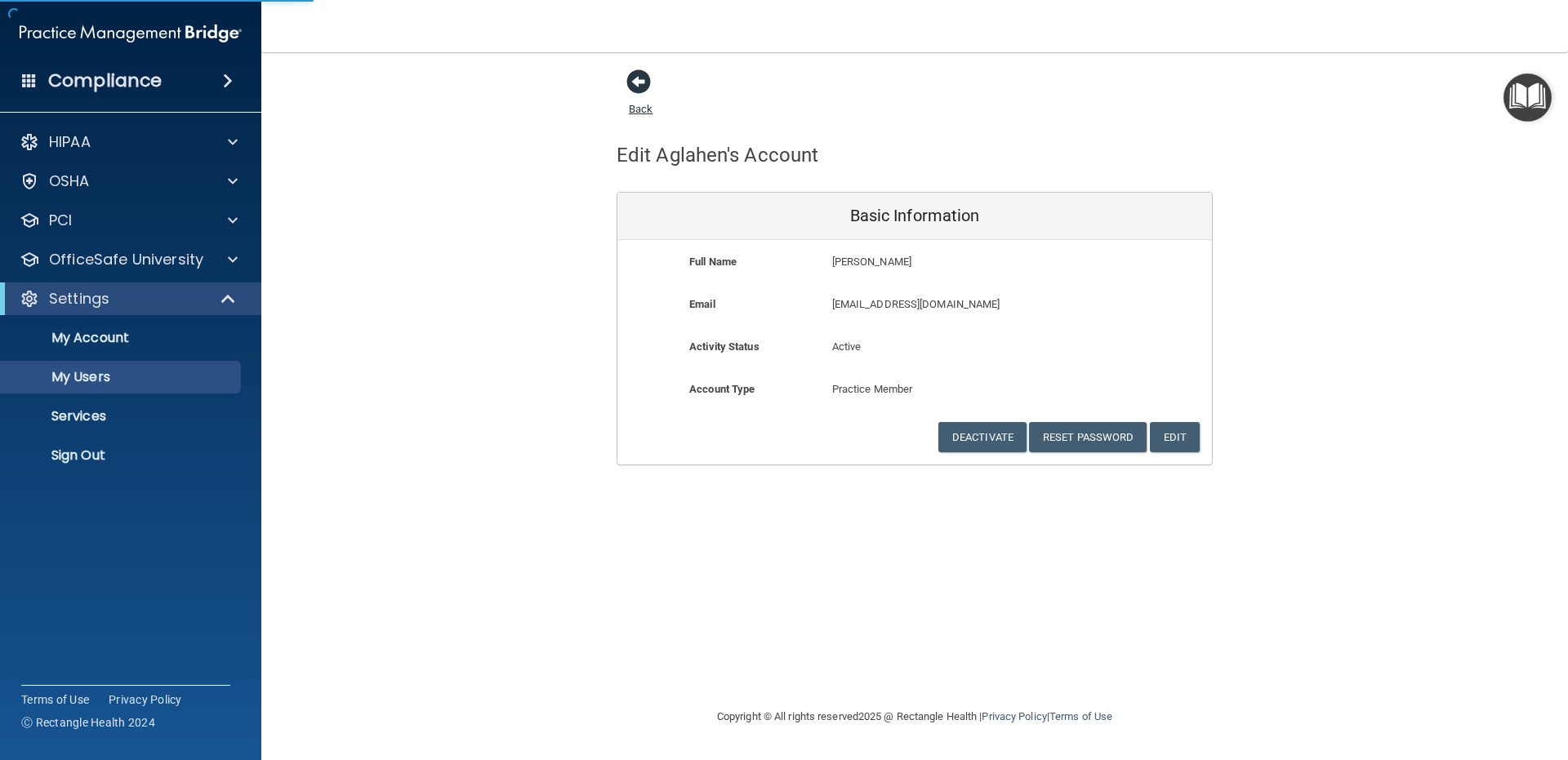
select select "20"
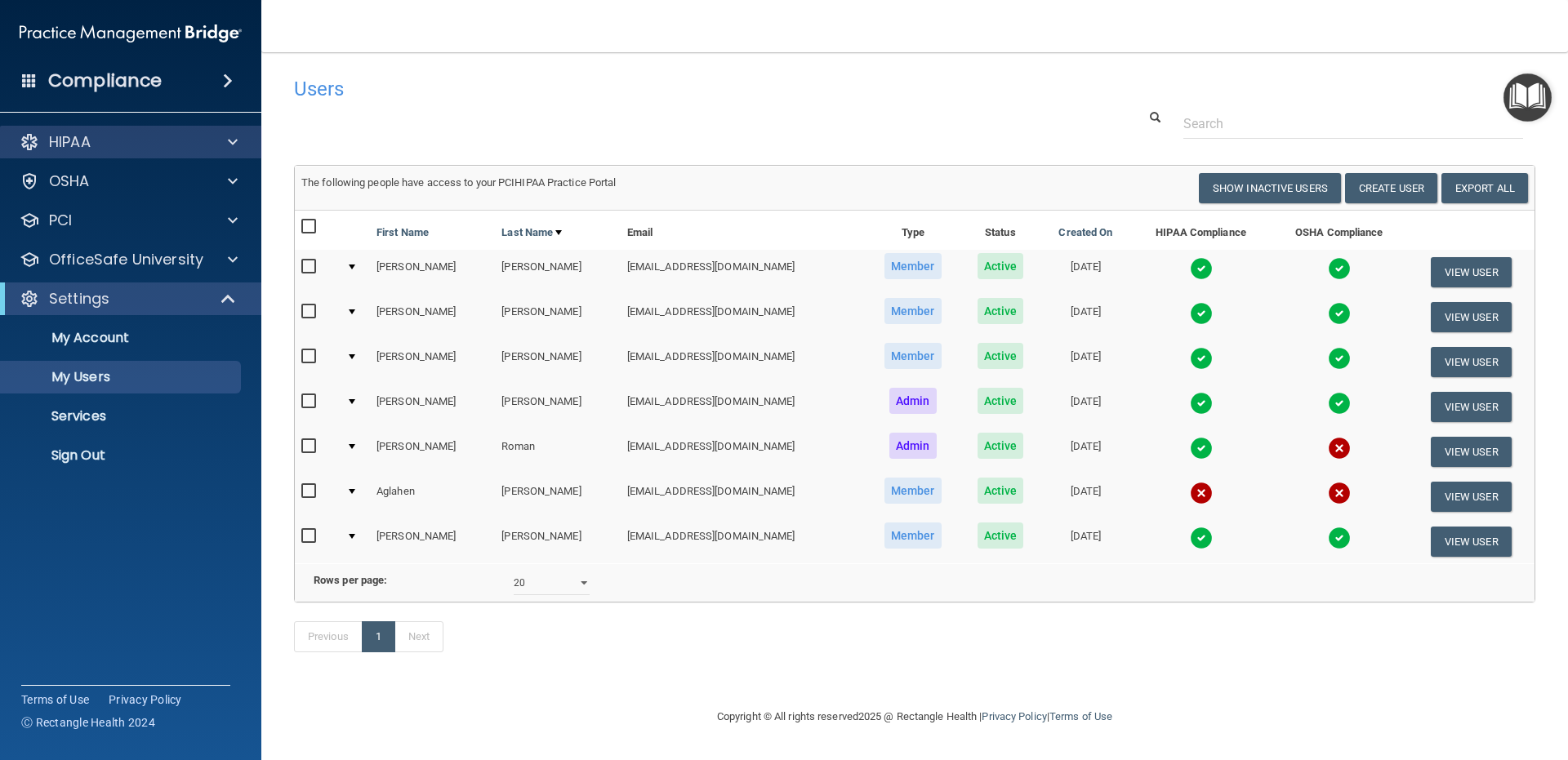
click at [63, 155] on div "HIPAA" at bounding box center [131, 142] width 262 height 33
click at [223, 76] on span at bounding box center [228, 81] width 9 height 20
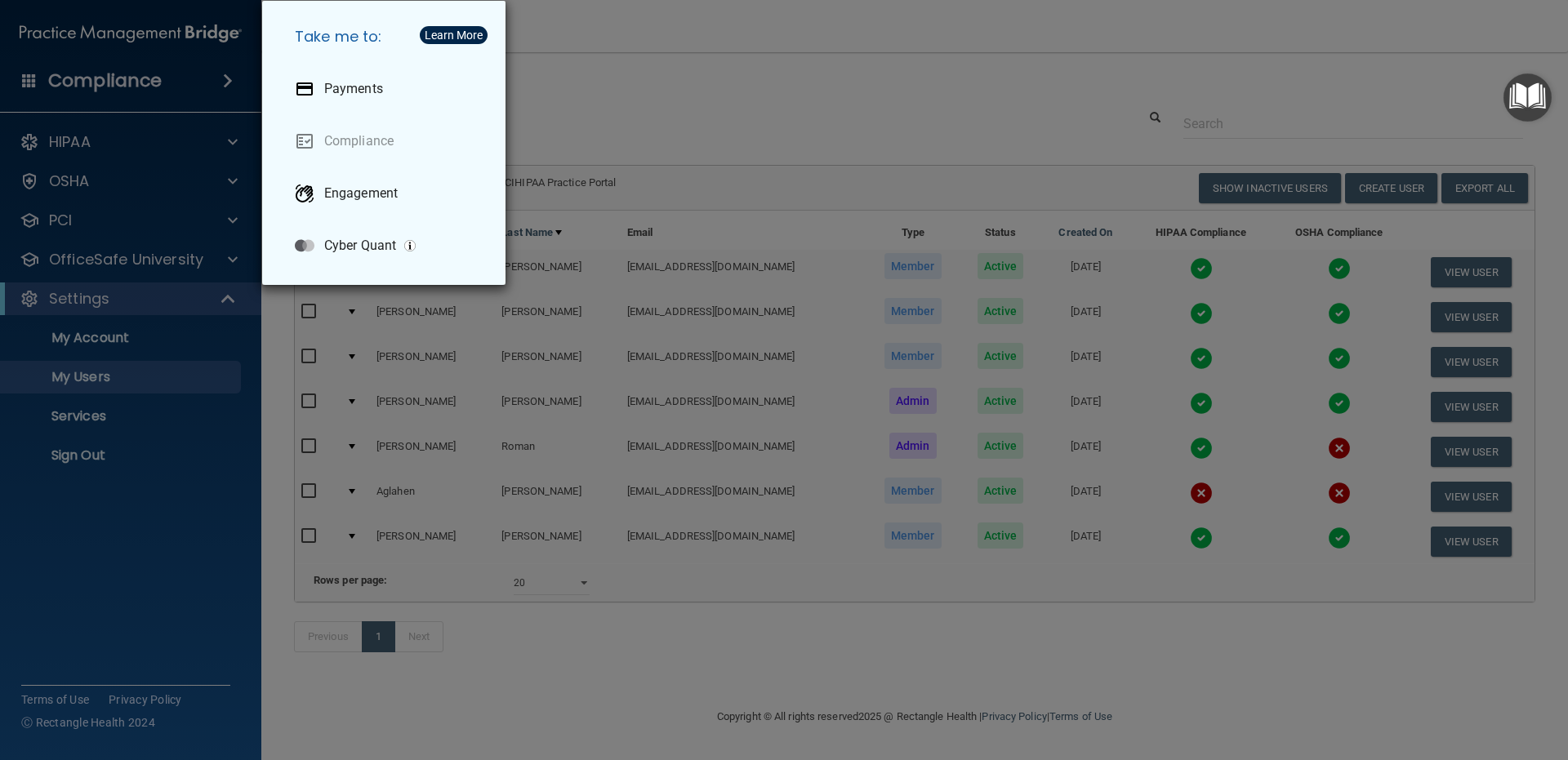
click at [220, 76] on div "Take me to: Payments Compliance Engagement Cyber Quant" at bounding box center [784, 380] width 1568 height 760
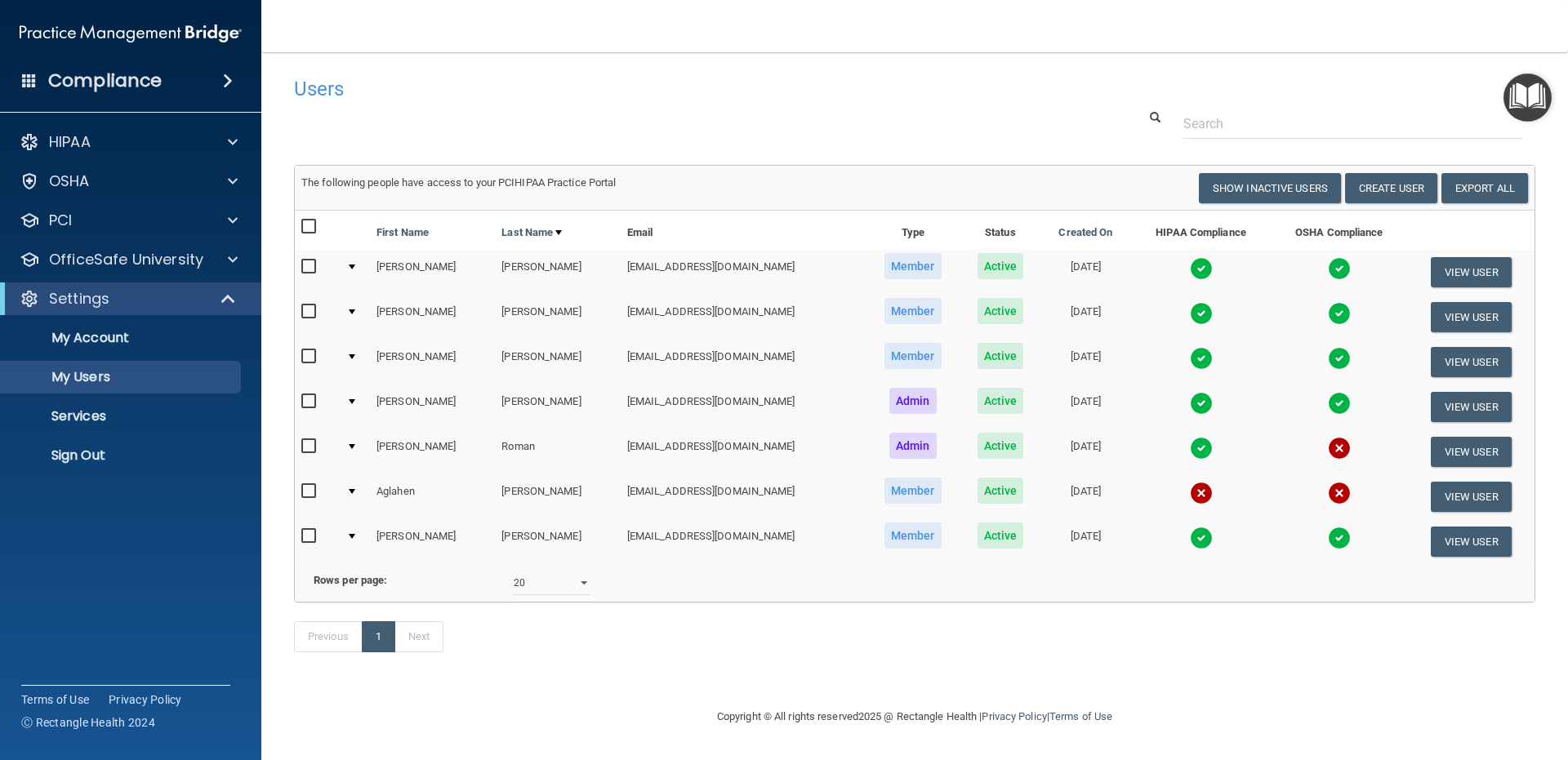
click at [174, 41] on img at bounding box center [131, 33] width 222 height 33
click at [174, 30] on img at bounding box center [131, 33] width 222 height 33
click at [88, 296] on p "Settings" at bounding box center [79, 299] width 60 height 20
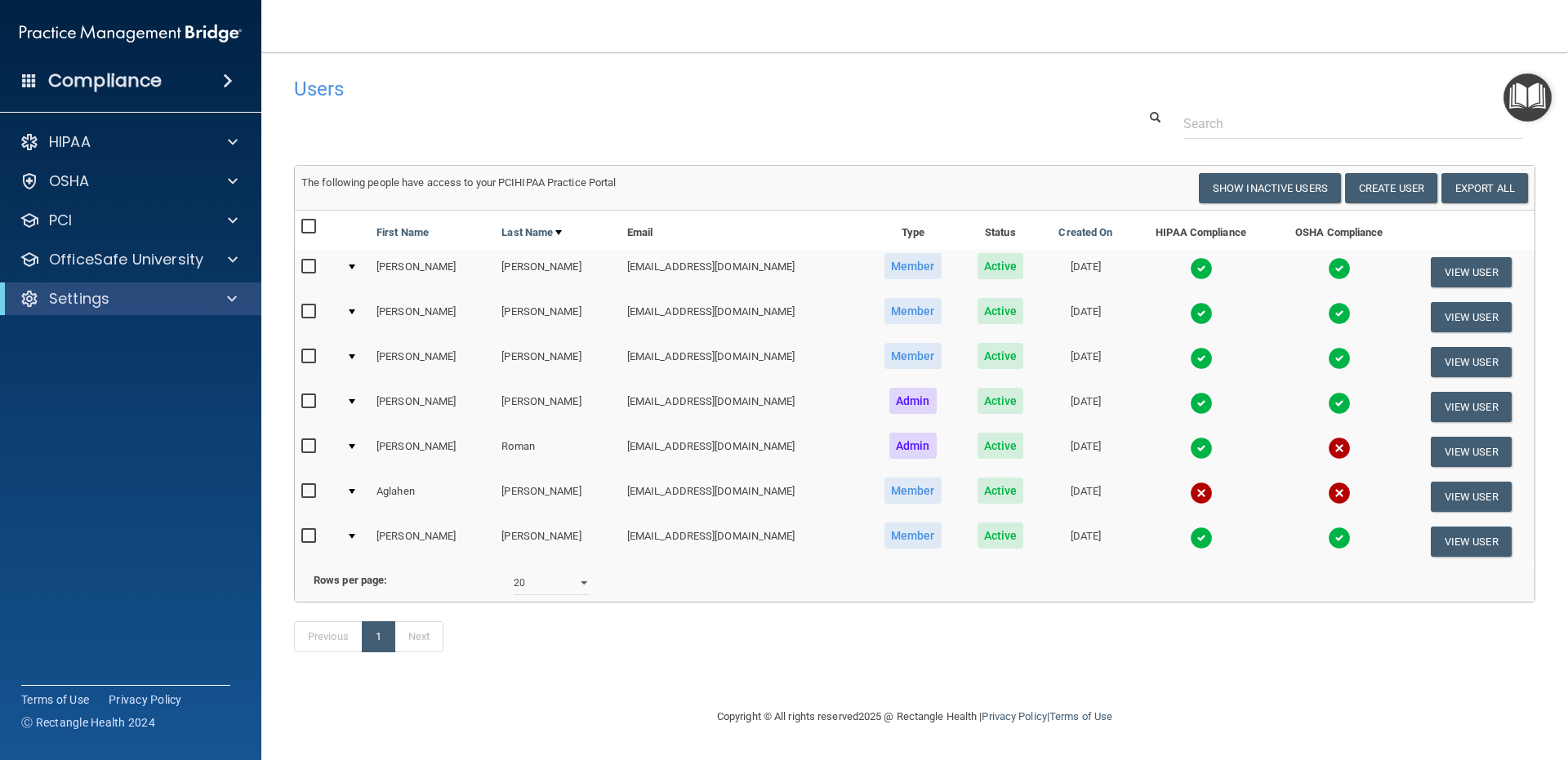
click at [84, 313] on div "Settings" at bounding box center [131, 299] width 261 height 33
click at [85, 298] on p "Settings" at bounding box center [79, 299] width 60 height 20
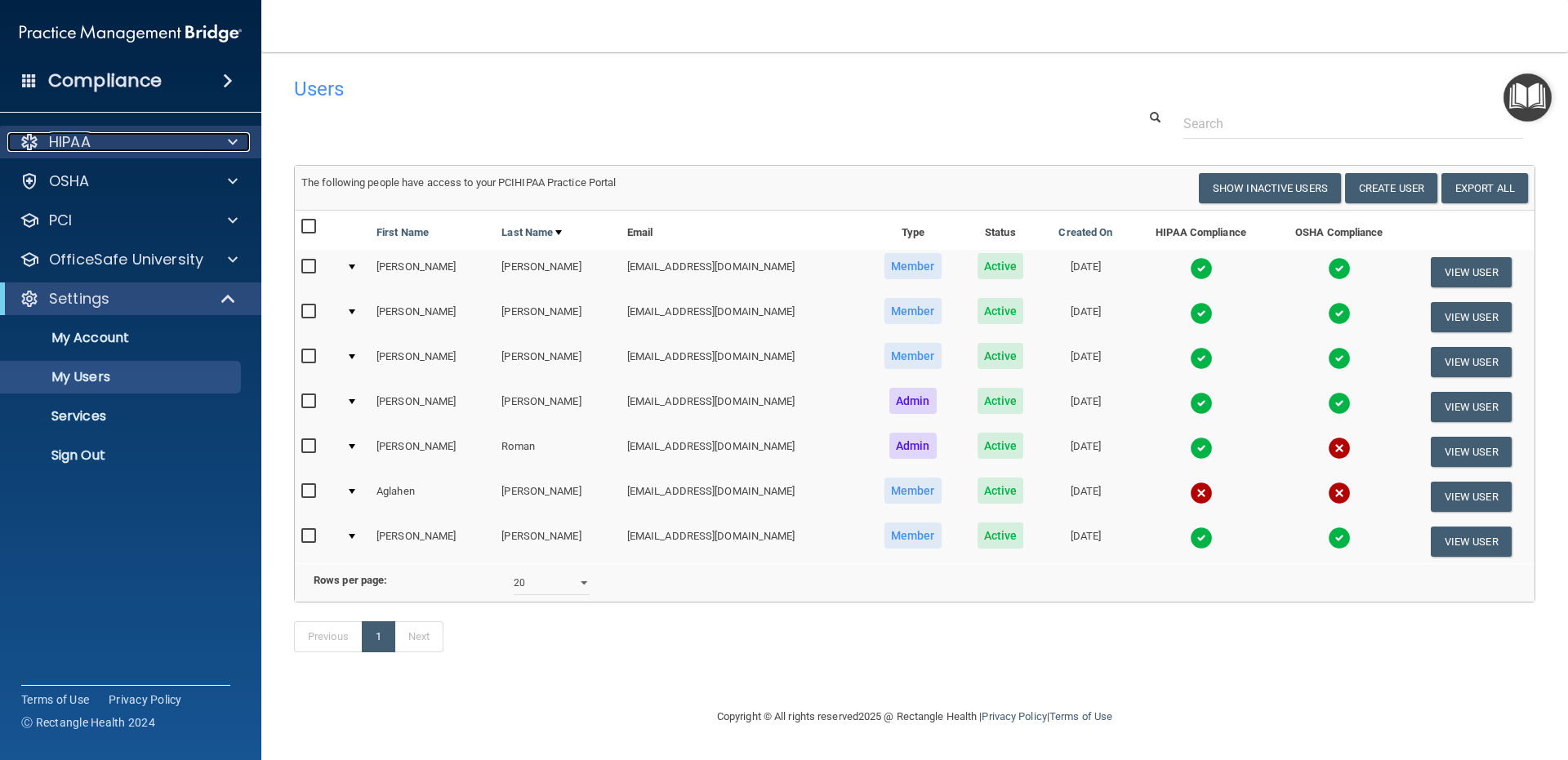
click at [95, 146] on div "HIPAA" at bounding box center [109, 142] width 203 height 20
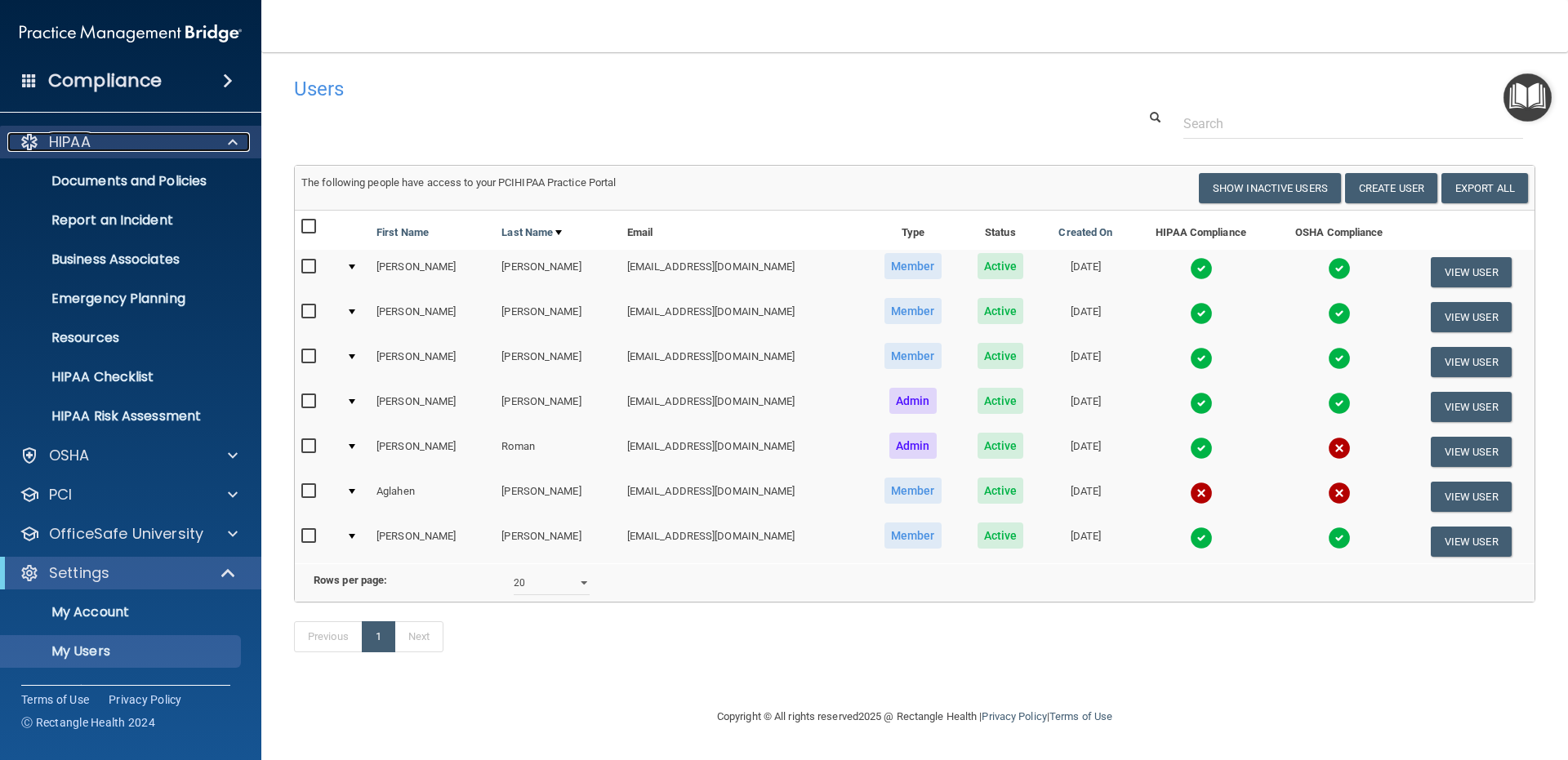
click at [95, 146] on div "HIPAA" at bounding box center [109, 142] width 203 height 20
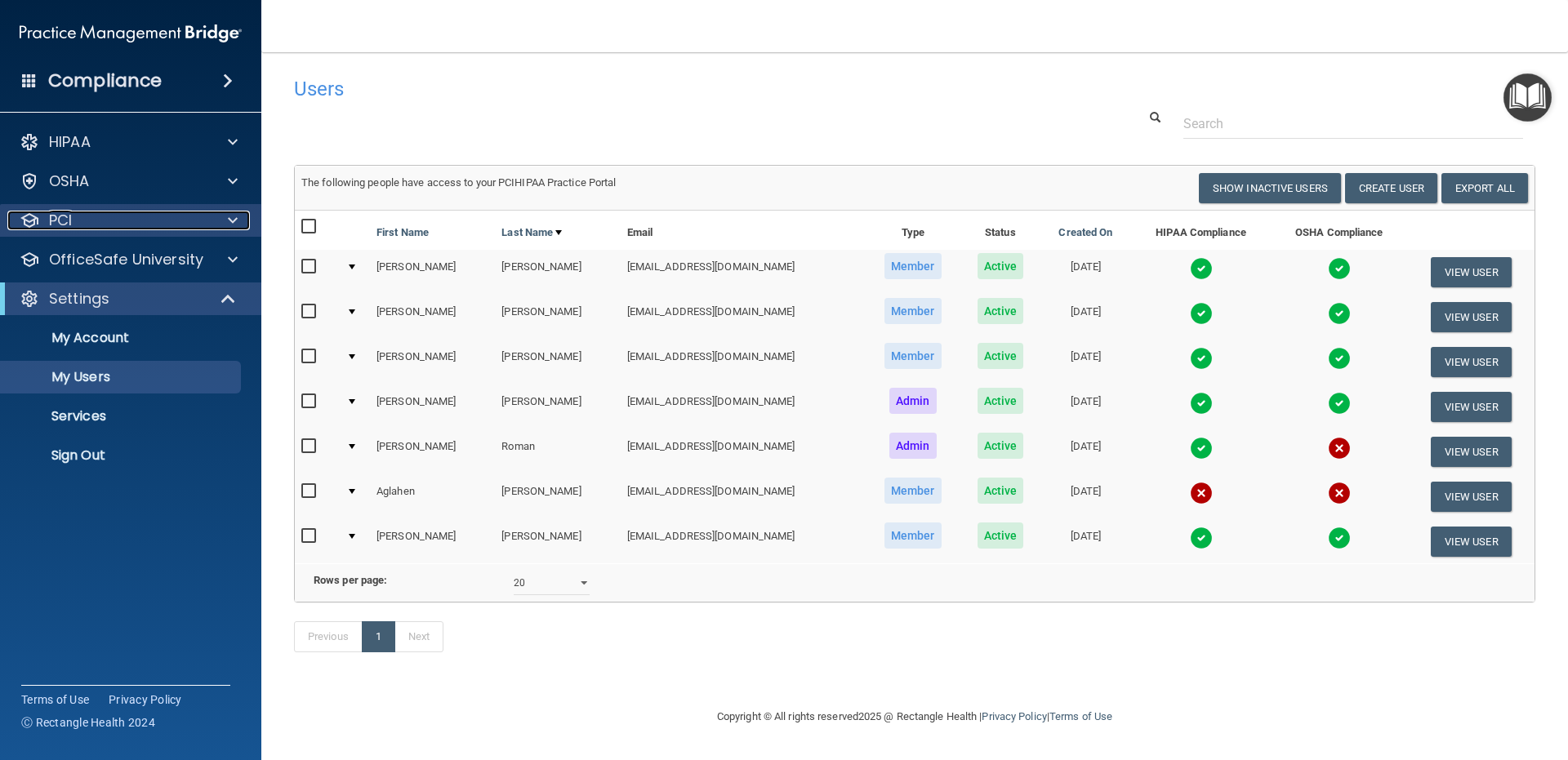
click at [98, 223] on div "PCI" at bounding box center [109, 220] width 203 height 20
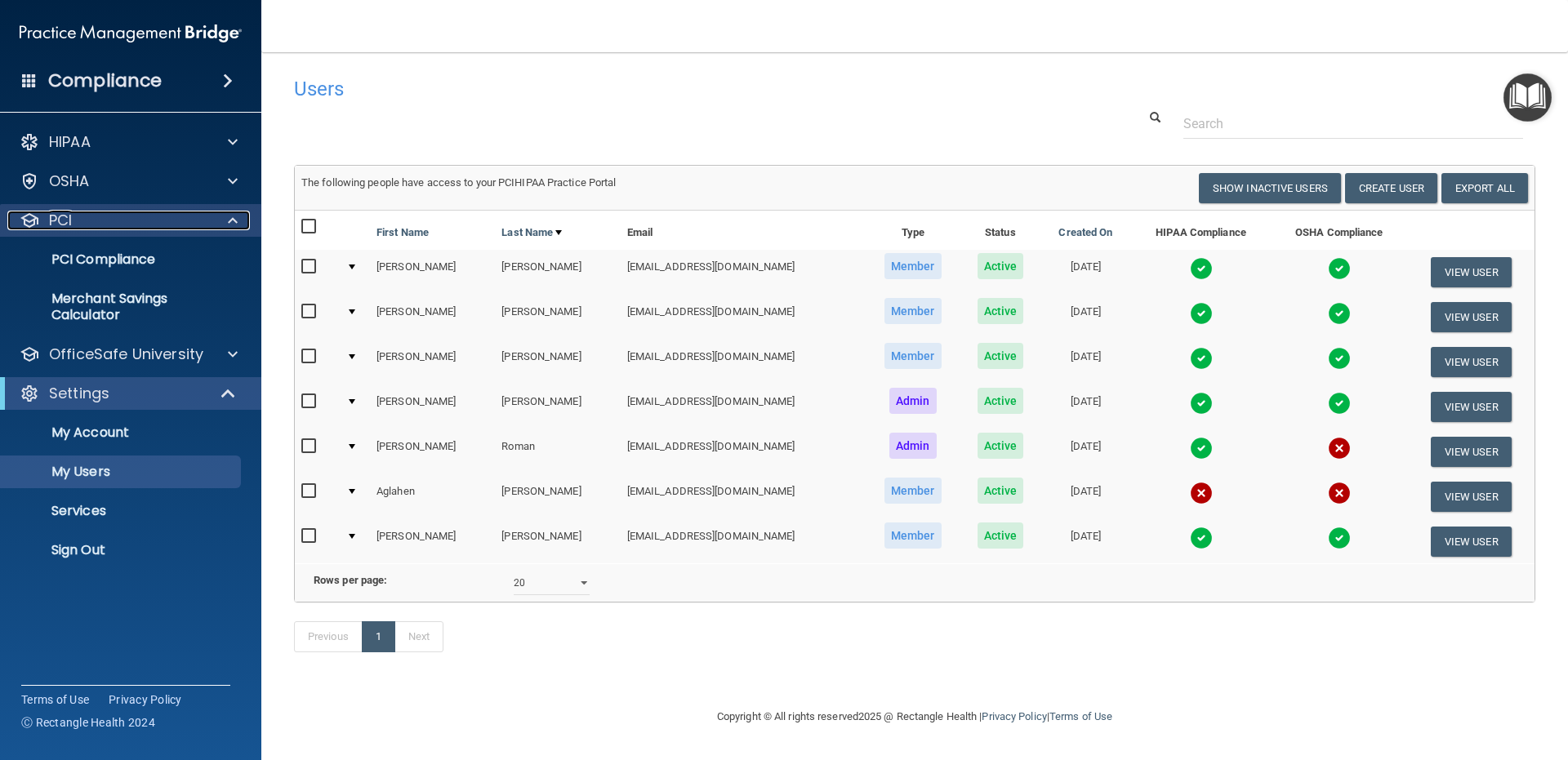
click at [98, 224] on div "PCI" at bounding box center [109, 220] width 203 height 20
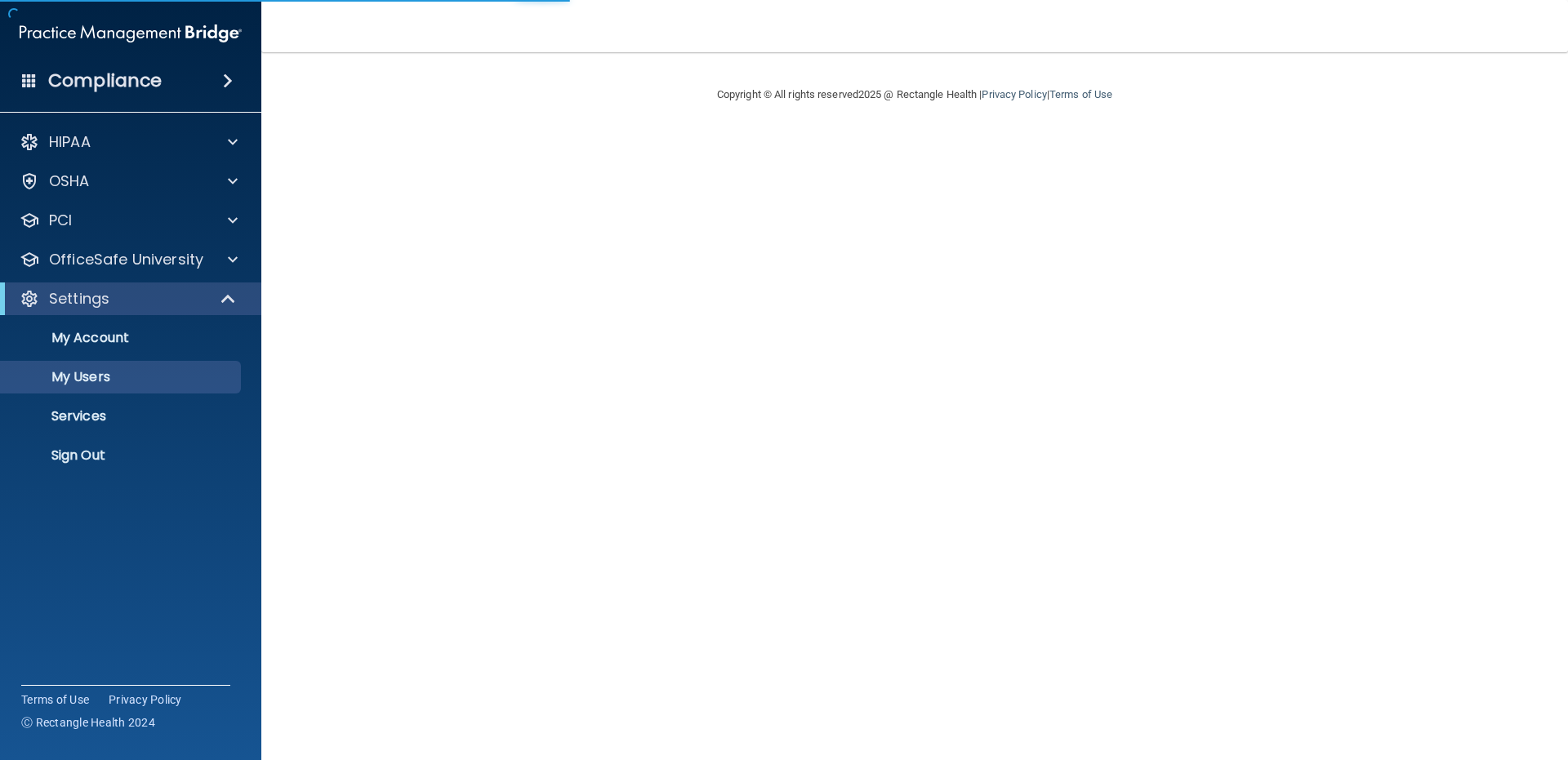
select select "20"
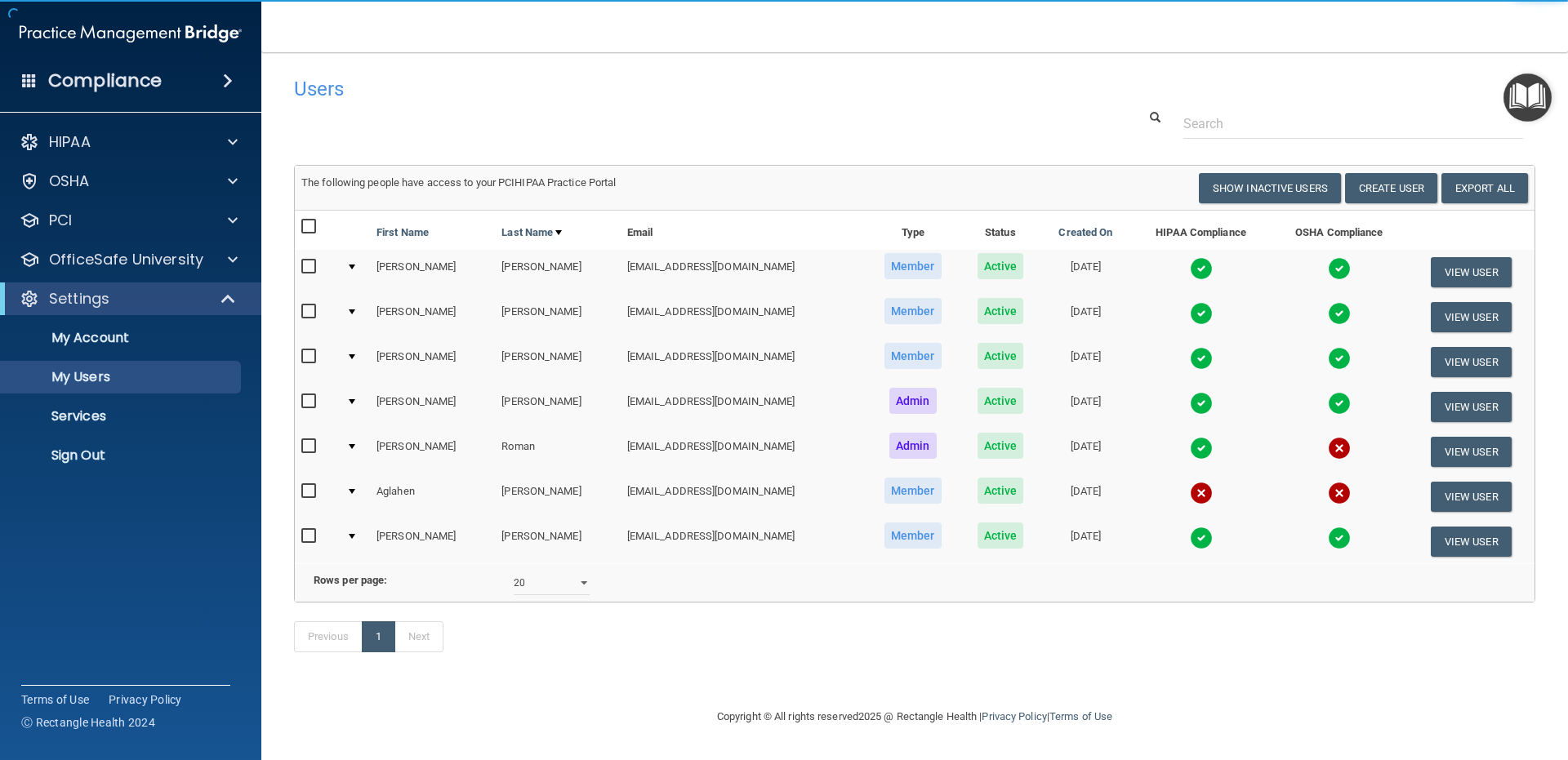
click at [54, 33] on img at bounding box center [131, 33] width 222 height 33
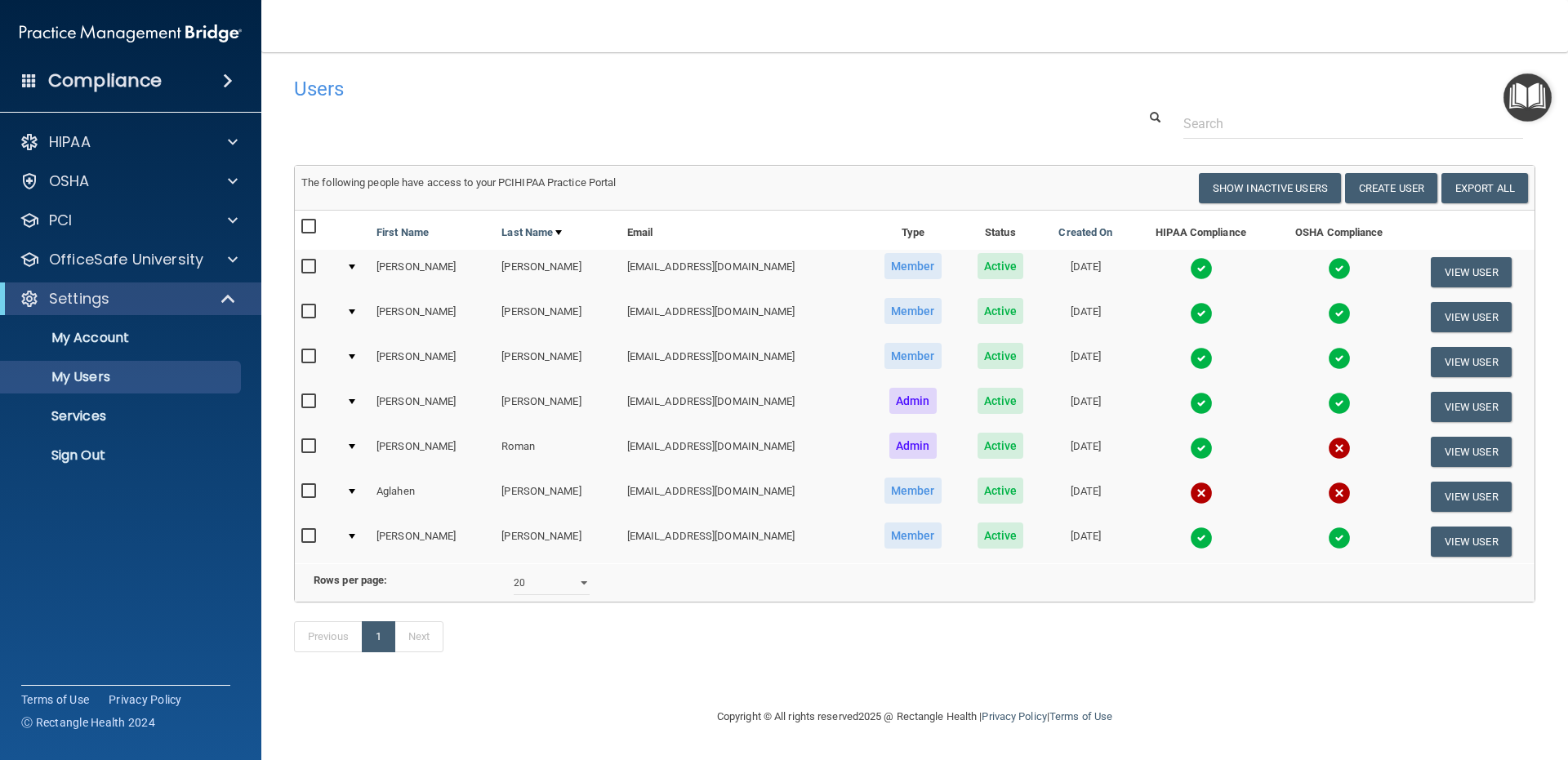
click at [20, 14] on div "Compliance" at bounding box center [131, 49] width 228 height 99
click at [158, 40] on img at bounding box center [131, 33] width 222 height 33
click at [267, 41] on nav "Toggle navigation Monica Ramos Boyd ramosboyddentistry@gmail.com Manage My Ente…" at bounding box center [914, 26] width 1306 height 52
click at [295, 86] on div "Users" at bounding box center [651, 88] width 738 height 40
click at [240, 149] on div at bounding box center [230, 142] width 41 height 20
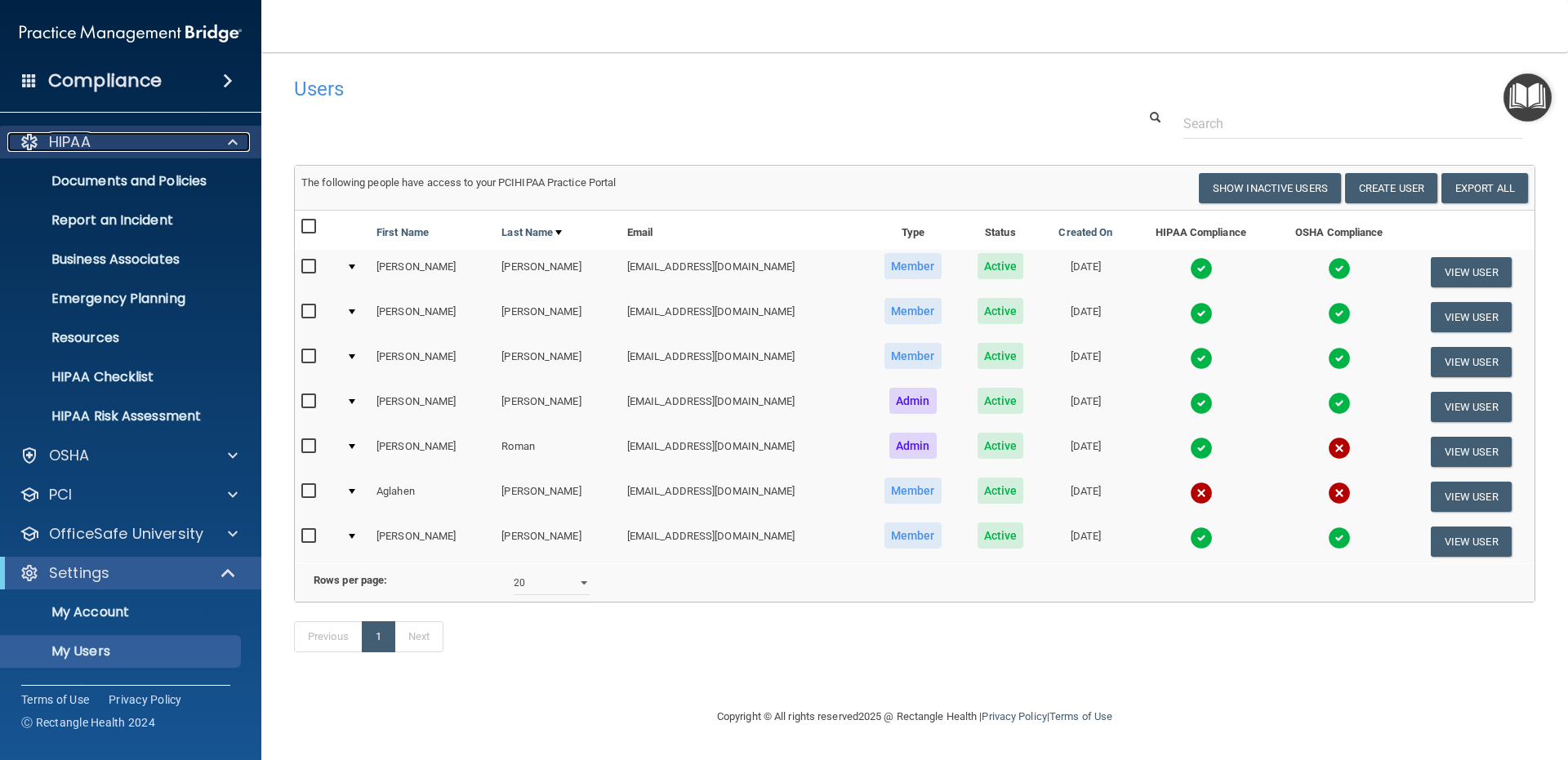
click at [240, 149] on div at bounding box center [230, 142] width 41 height 20
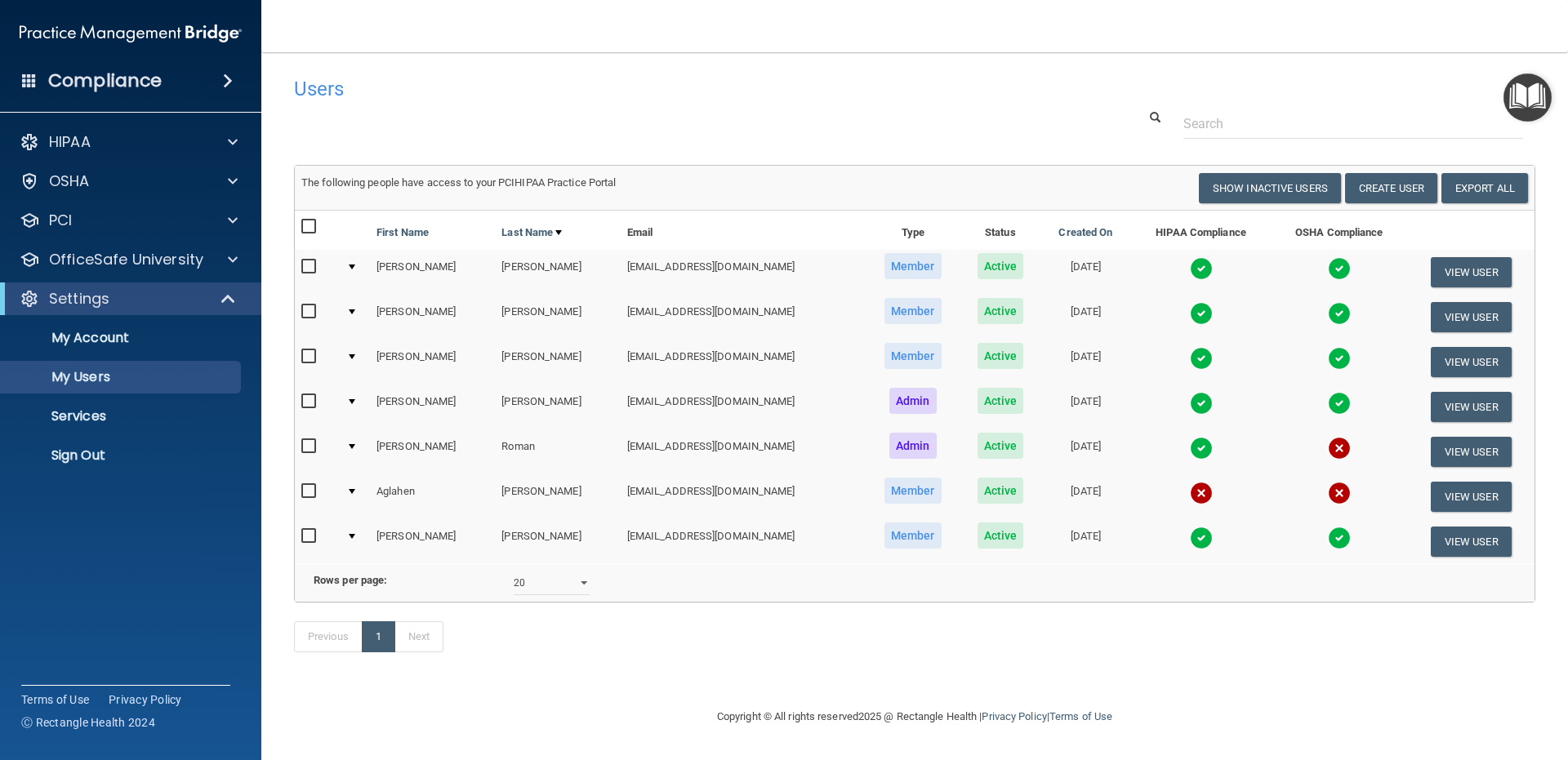
click at [60, 81] on h4 "Compliance" at bounding box center [105, 81] width 113 height 23
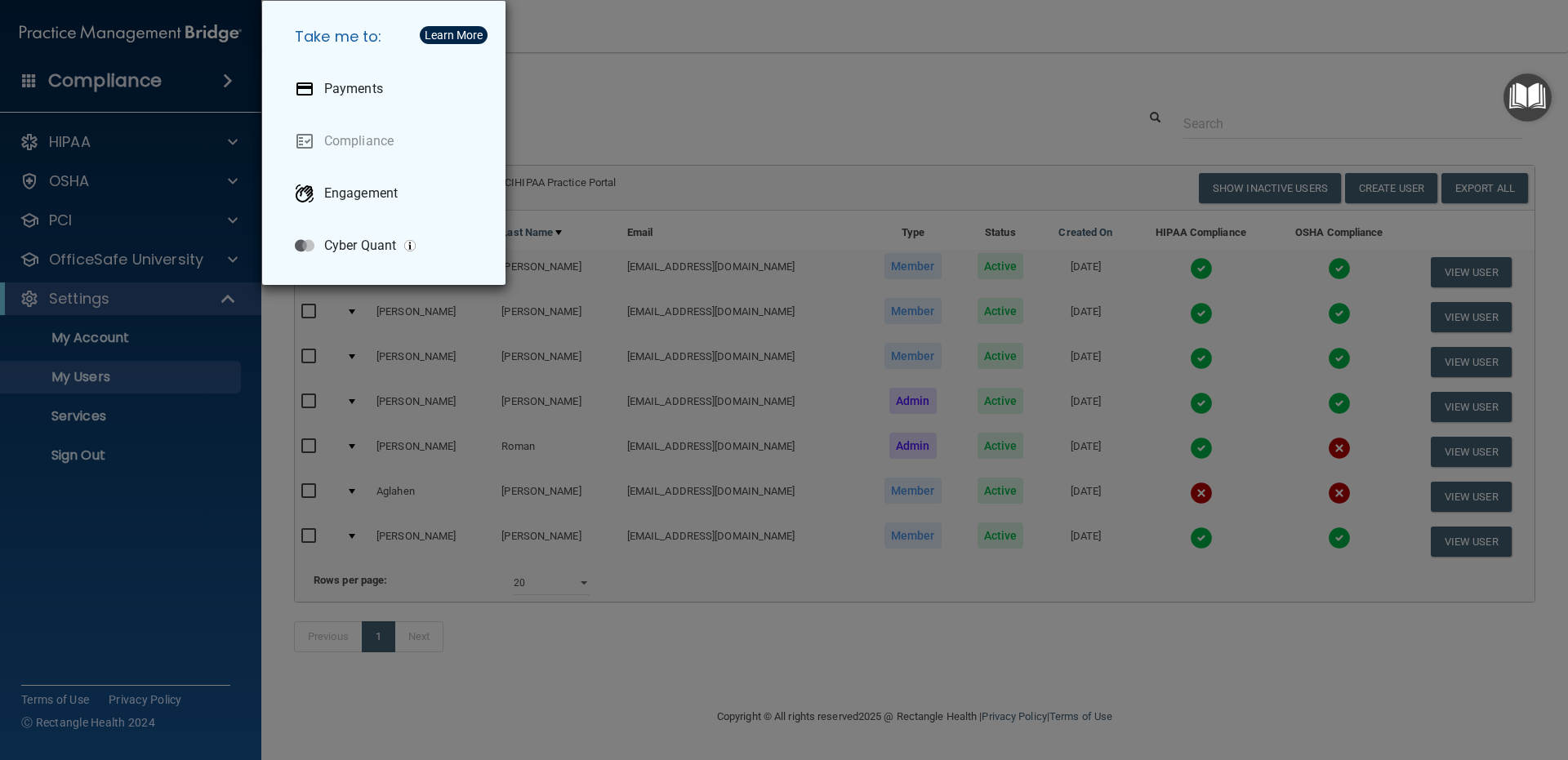
click at [574, 36] on div "Take me to: Payments Compliance Engagement Cyber Quant" at bounding box center [784, 380] width 1568 height 760
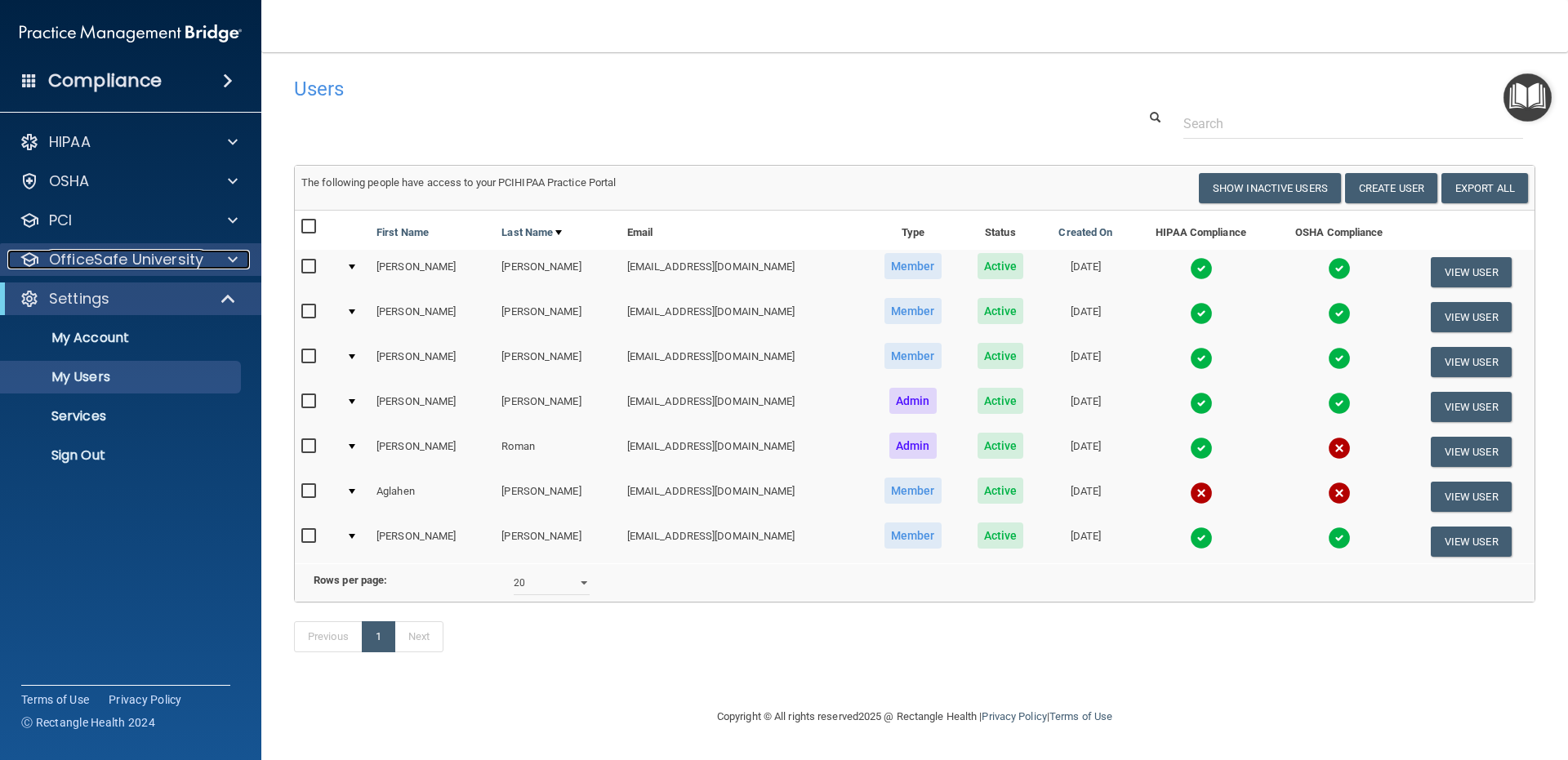
click at [236, 257] on span at bounding box center [232, 259] width 9 height 20
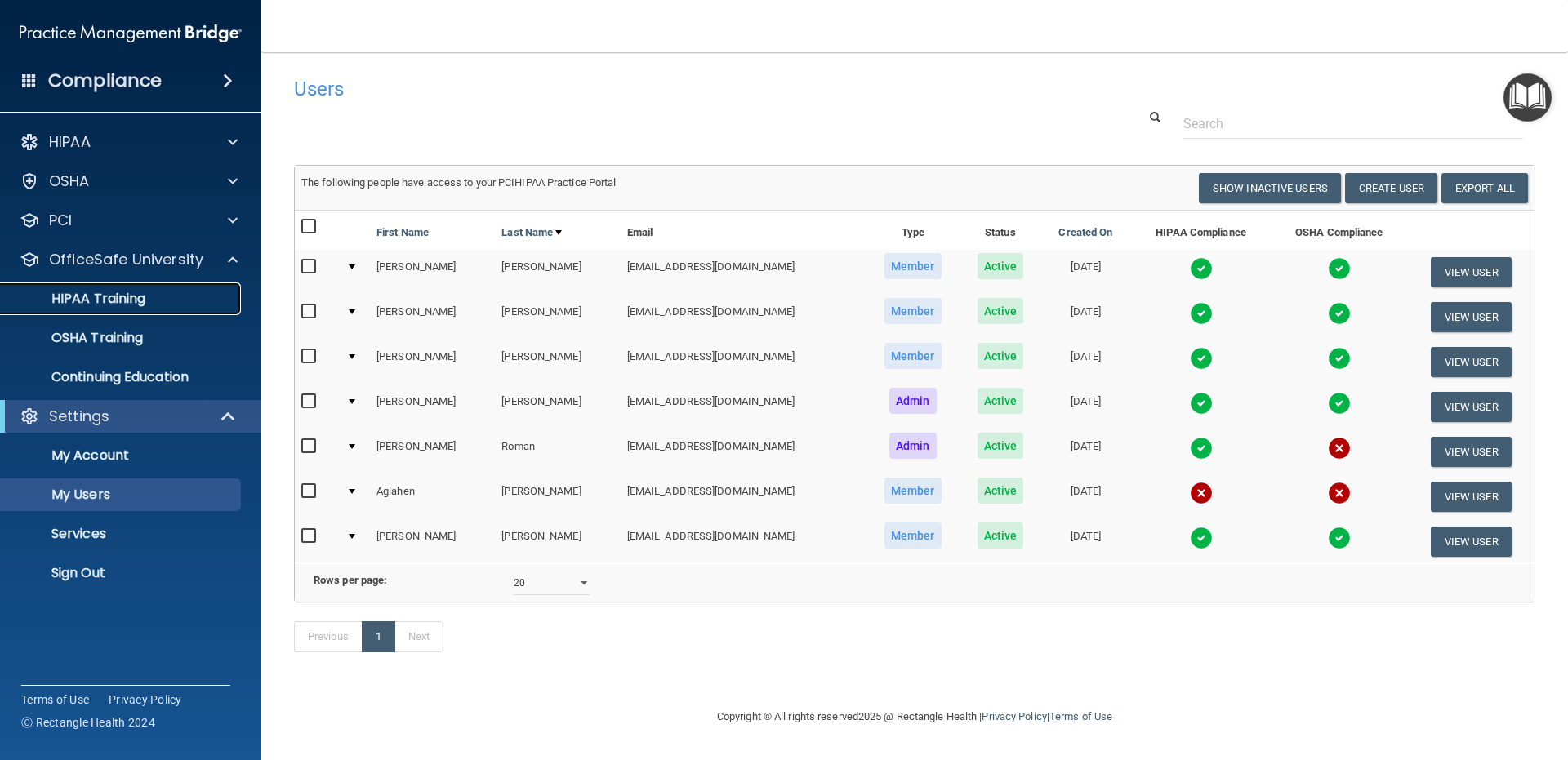
click at [127, 295] on p "HIPAA Training" at bounding box center [77, 299] width 135 height 16
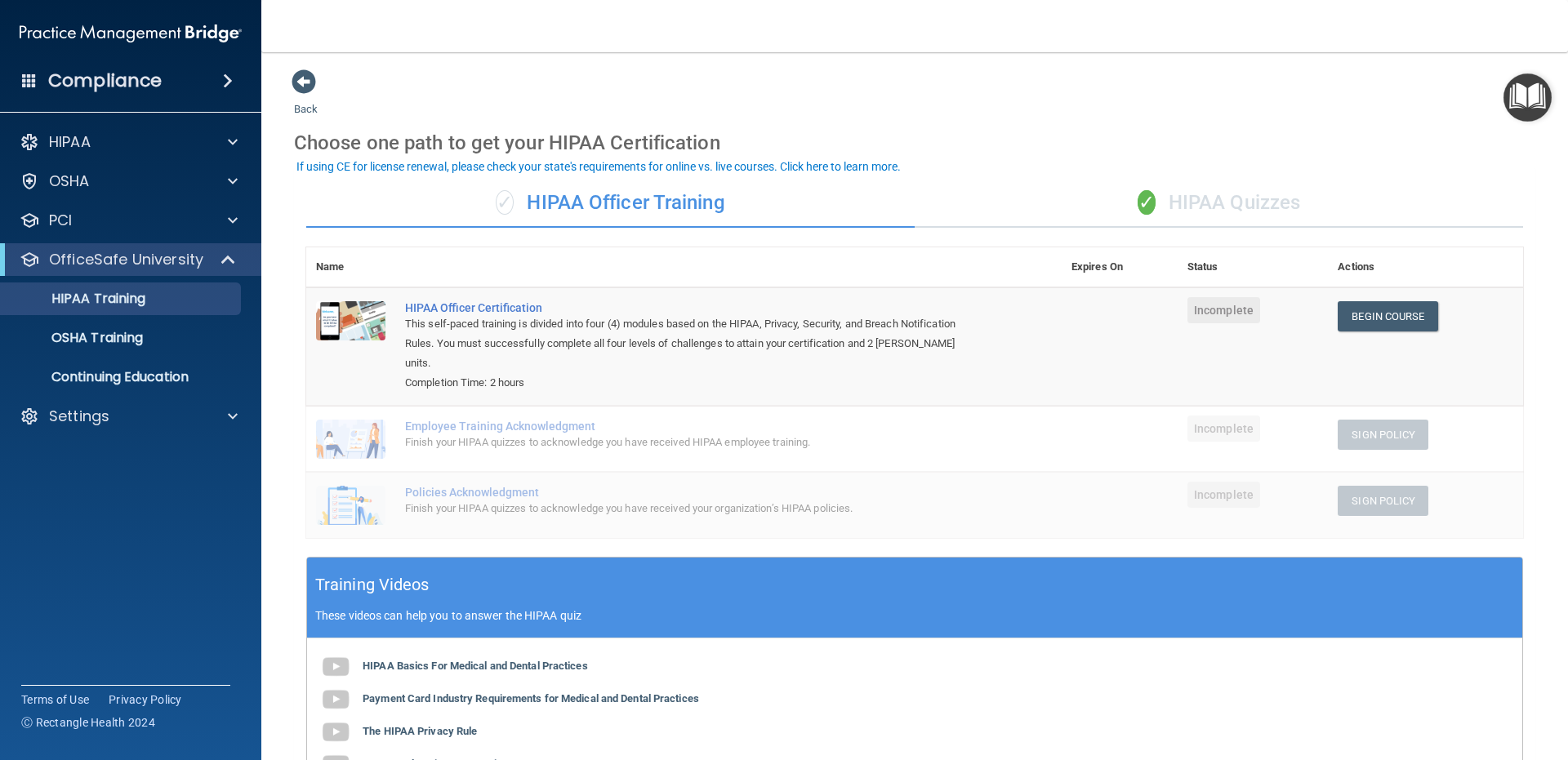
click at [1188, 204] on div "✓ HIPAA Quizzes" at bounding box center [1219, 203] width 608 height 49
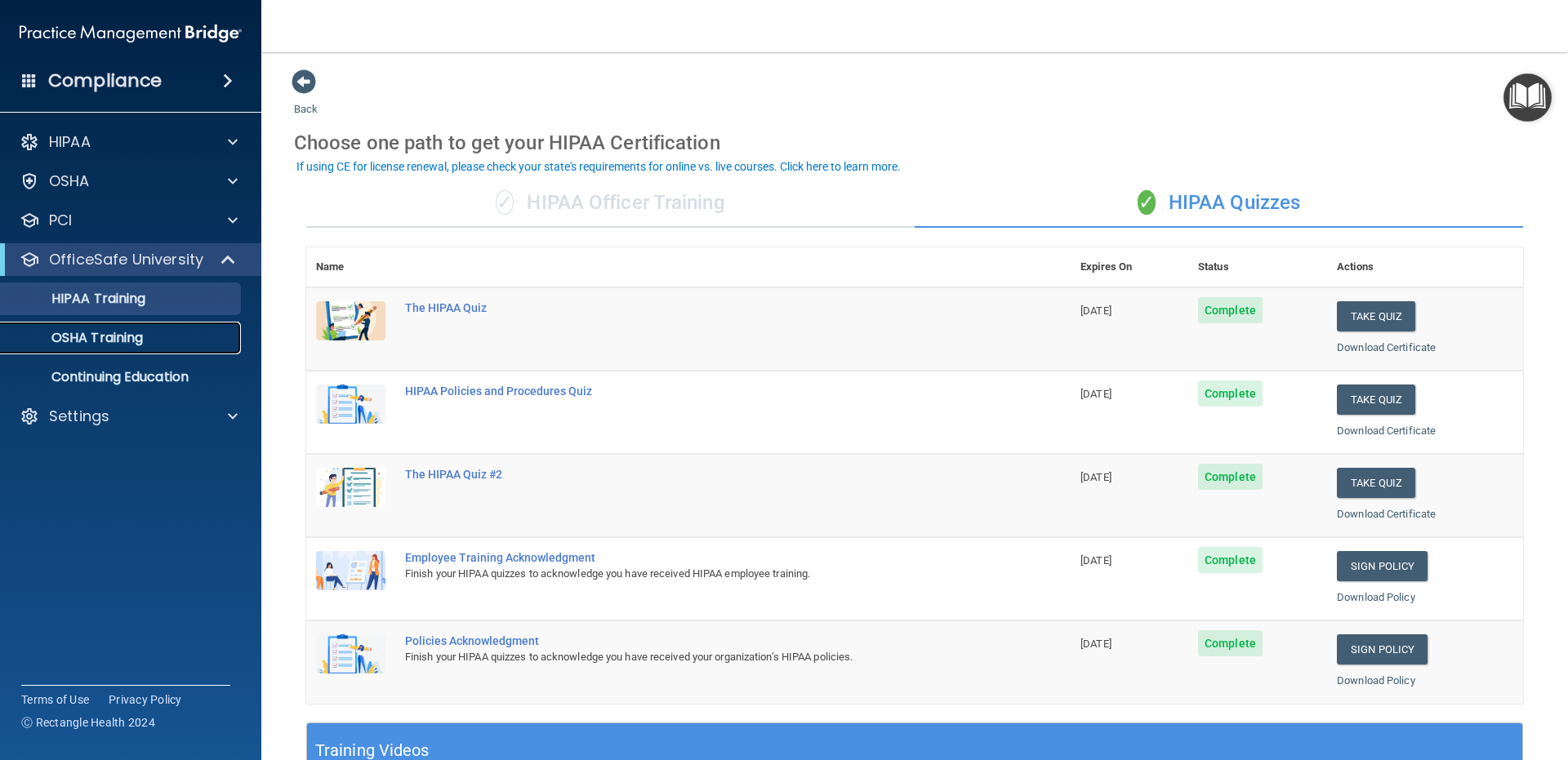
click at [92, 343] on p "OSHA Training" at bounding box center [76, 337] width 132 height 16
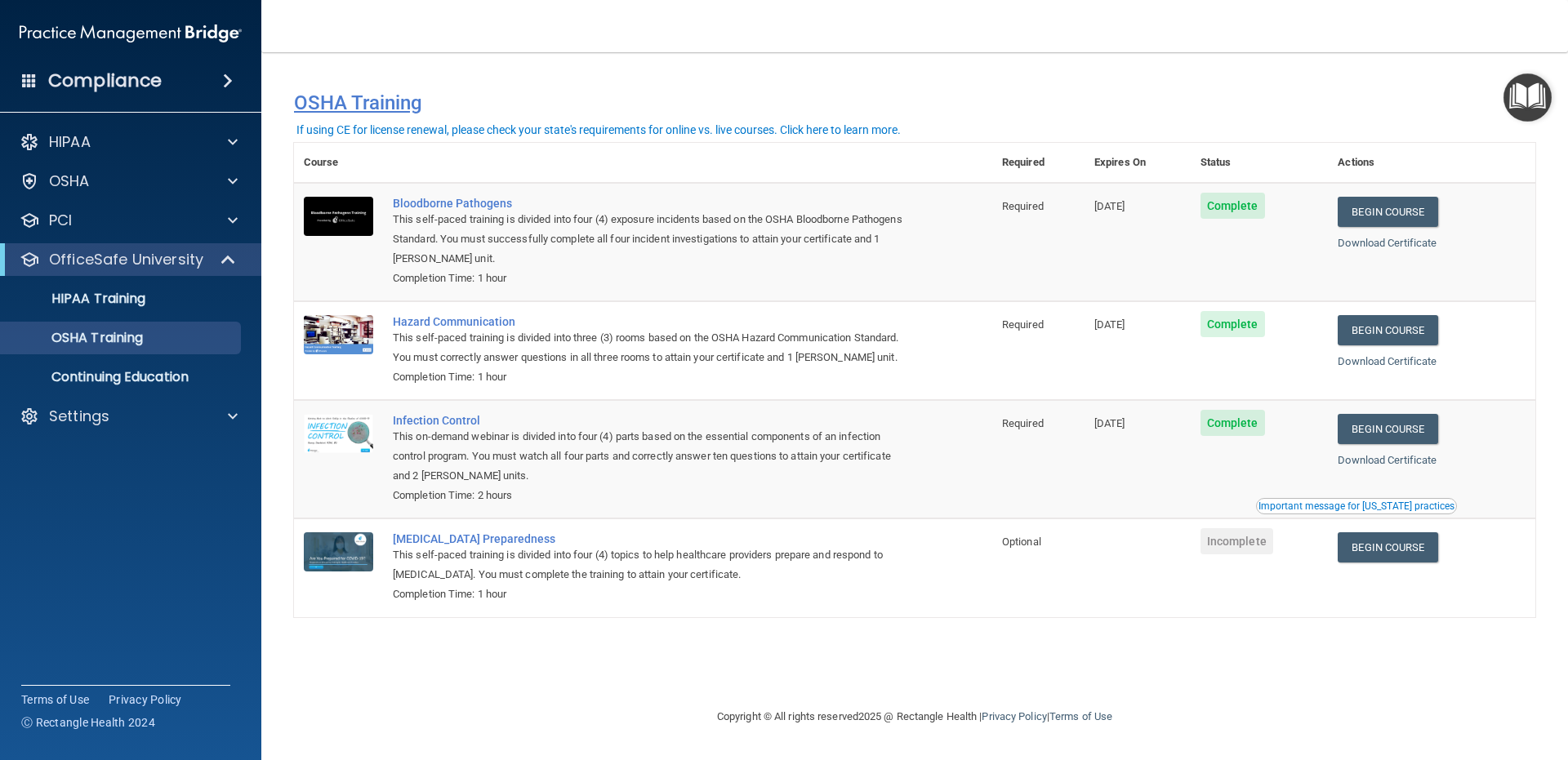
click at [1057, 114] on h4 "OSHA Training" at bounding box center [914, 102] width 1241 height 23
